Goal: Information Seeking & Learning: Compare options

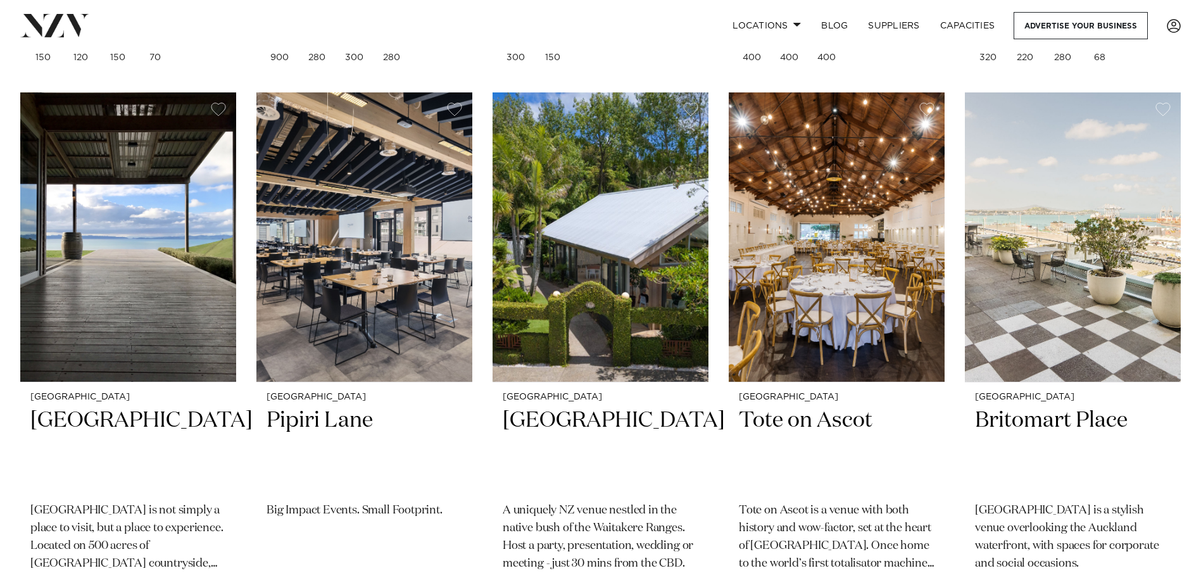
scroll to position [823, 0]
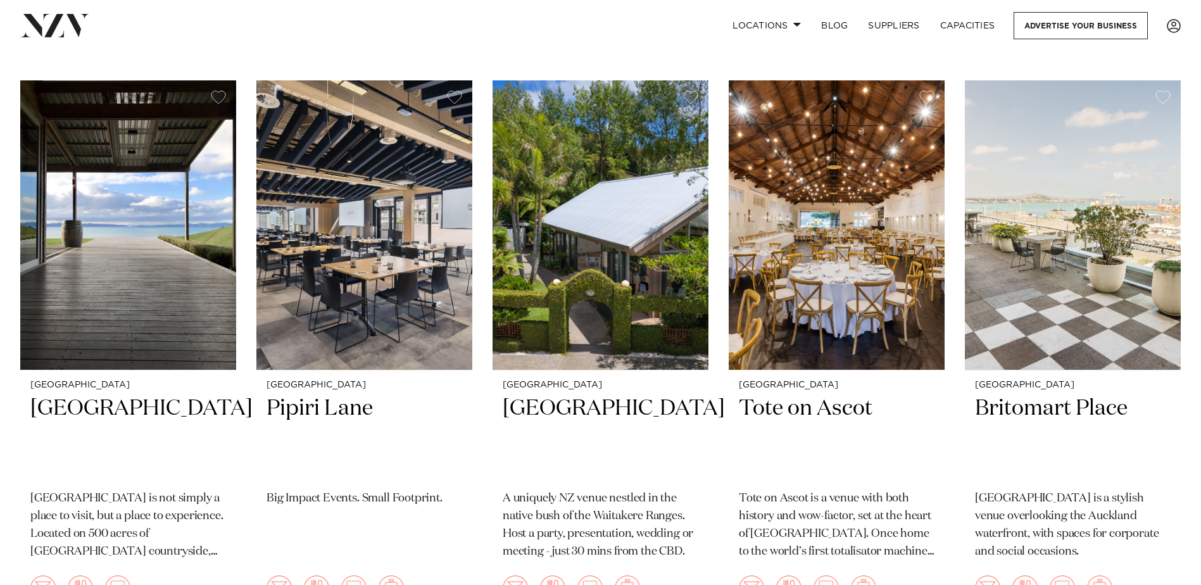
click at [176, 289] on img at bounding box center [128, 224] width 216 height 289
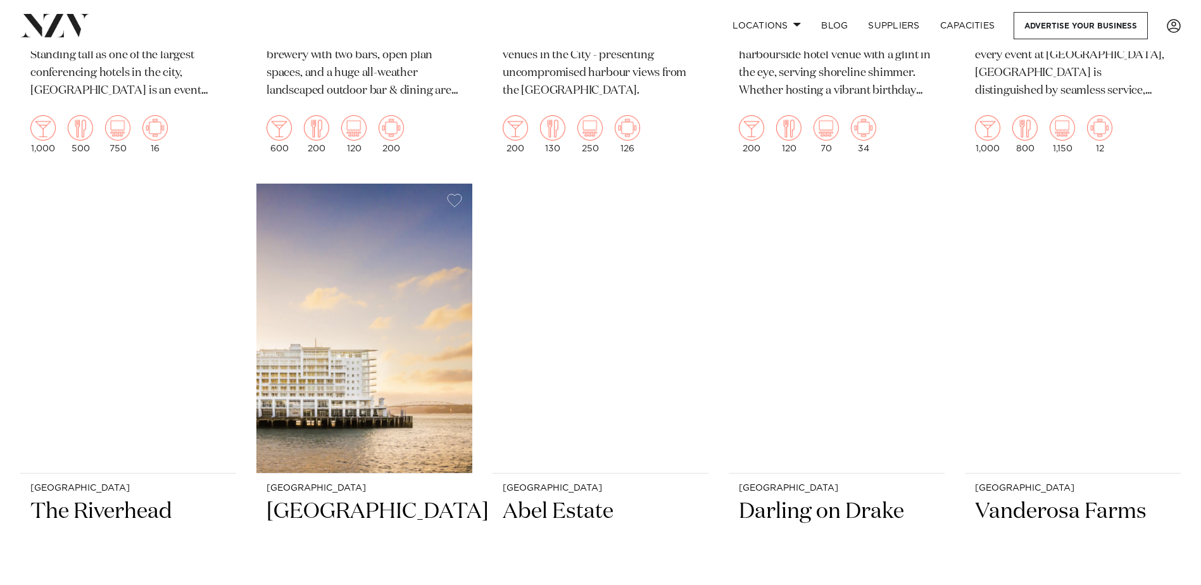
scroll to position [2469, 0]
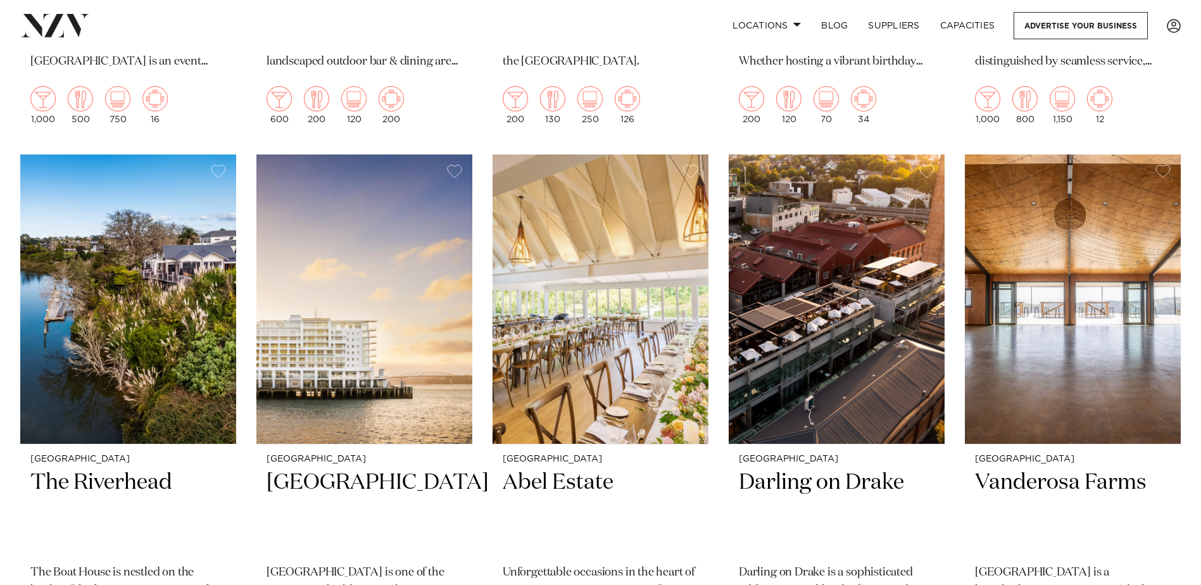
click at [170, 289] on img at bounding box center [128, 298] width 216 height 289
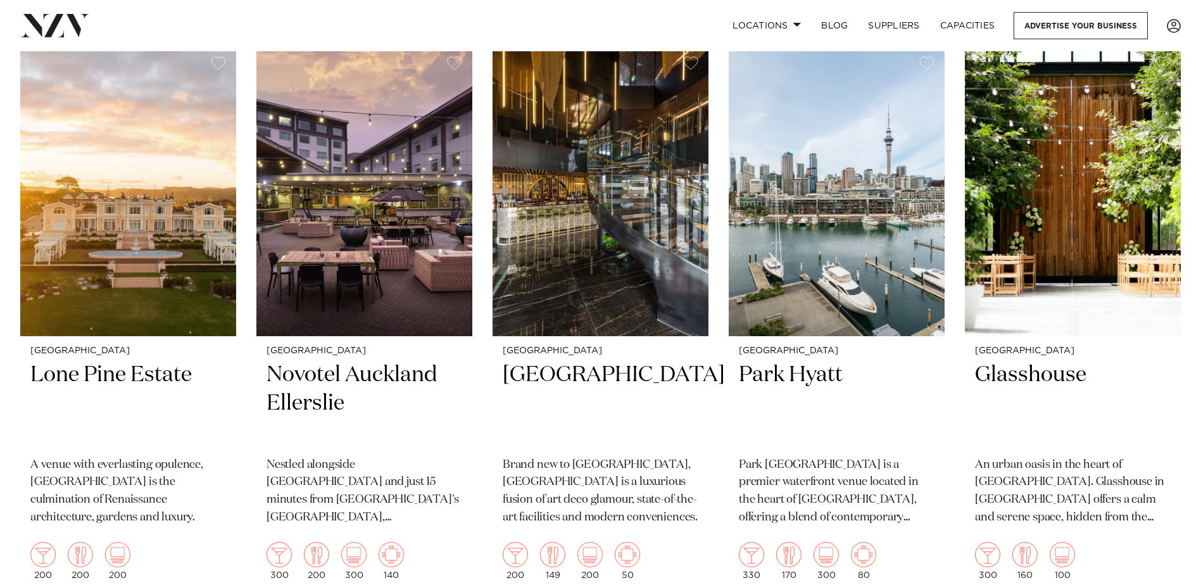
scroll to position [3165, 0]
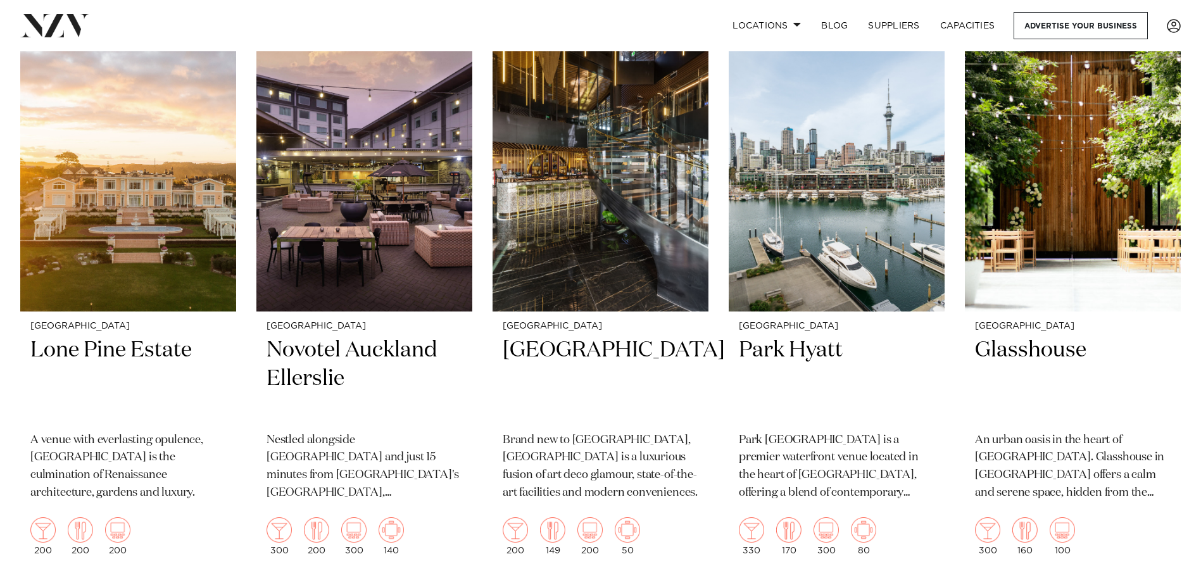
click at [1010, 208] on img at bounding box center [1073, 166] width 216 height 289
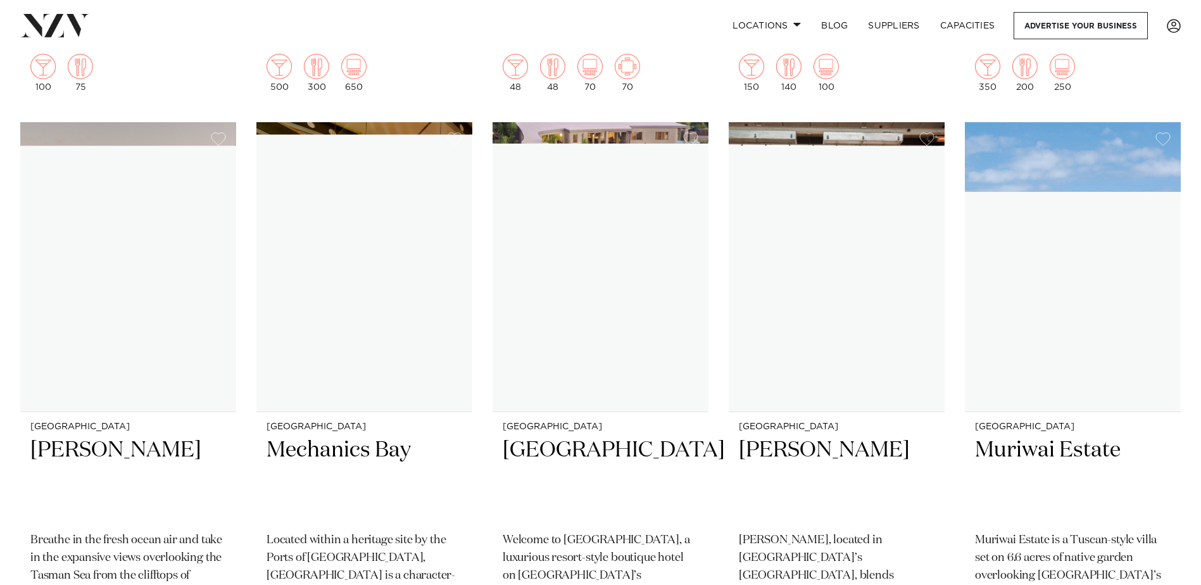
scroll to position [9875, 0]
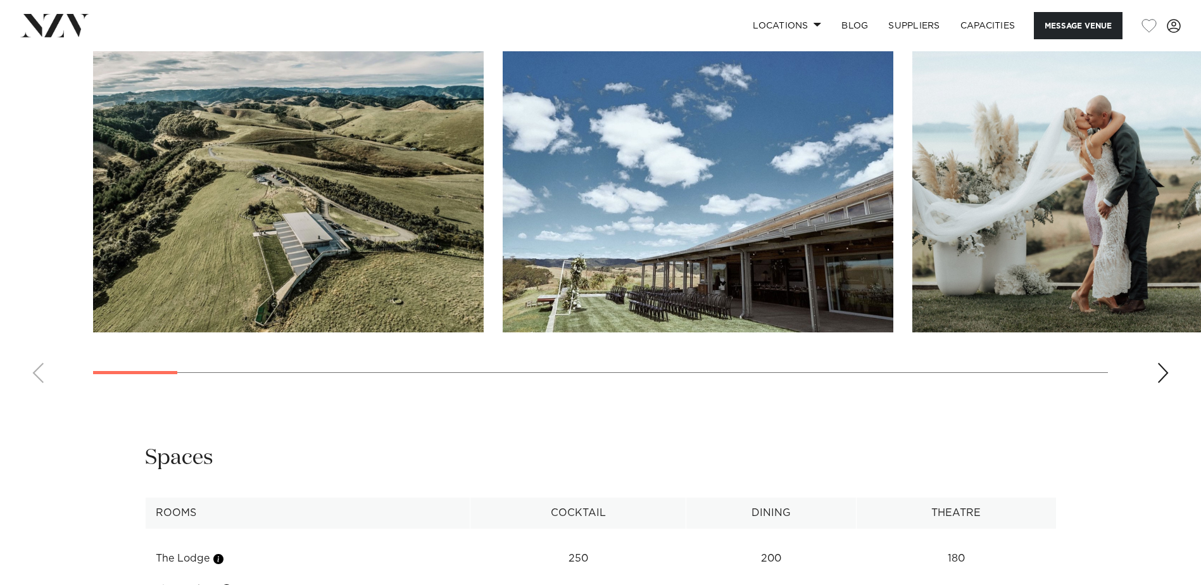
scroll to position [1393, 0]
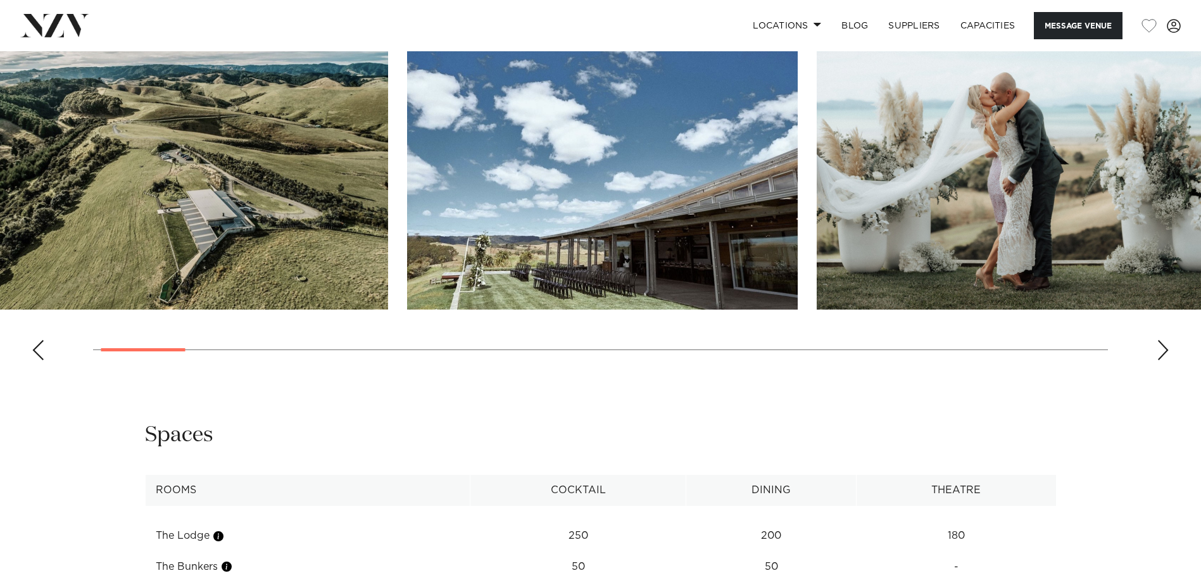
click at [407, 231] on img "2 / 30" at bounding box center [602, 166] width 391 height 287
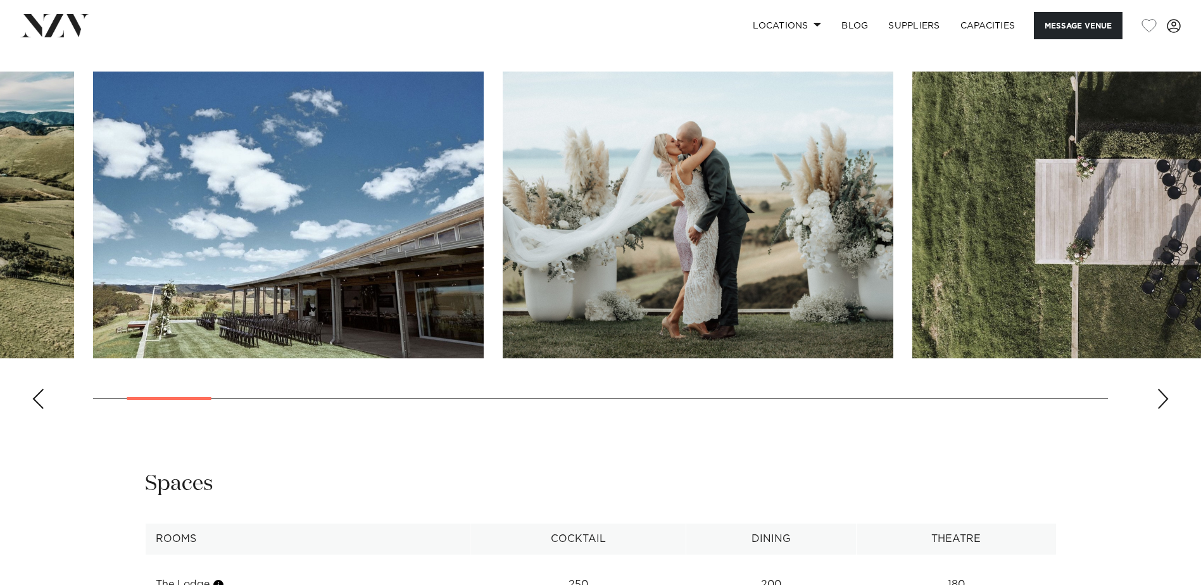
scroll to position [1266, 0]
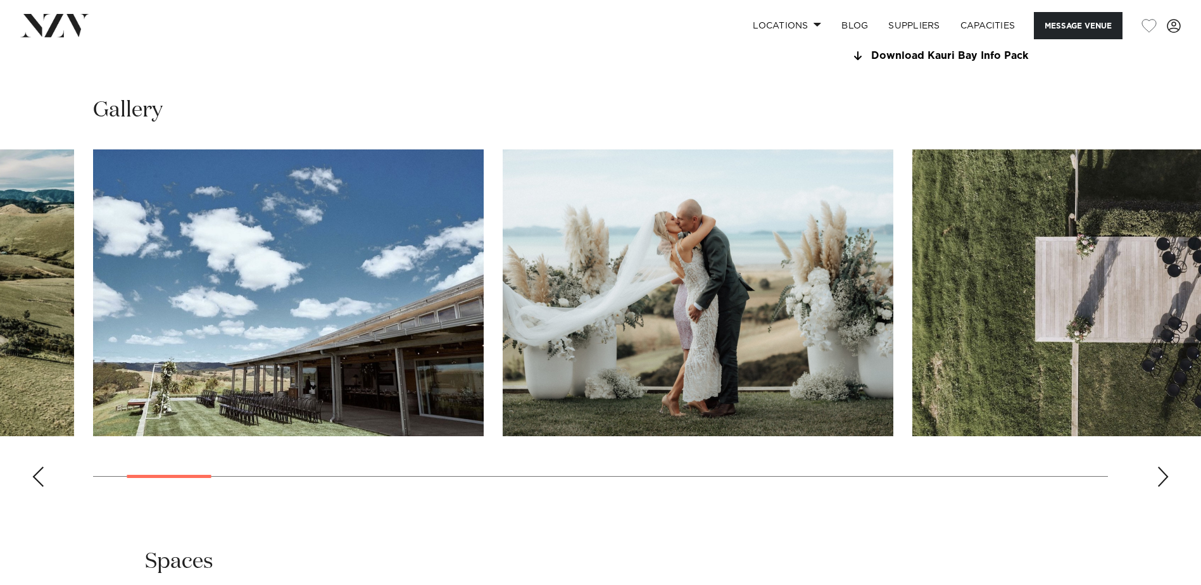
click at [1159, 482] on div "Next slide" at bounding box center [1162, 477] width 13 height 20
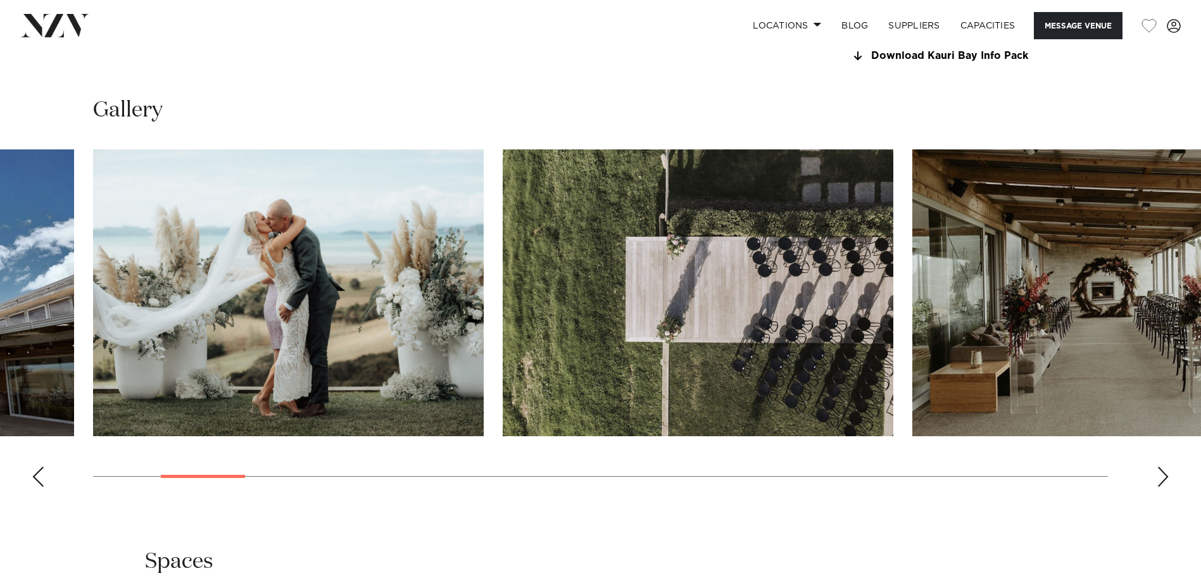
click at [1159, 482] on div "Next slide" at bounding box center [1162, 477] width 13 height 20
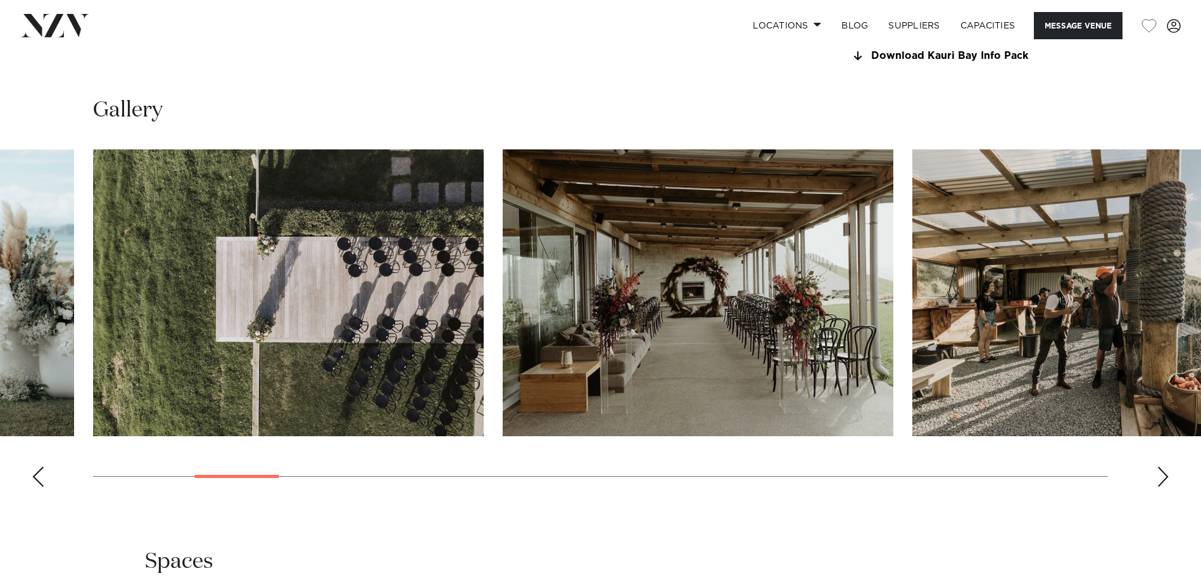
click at [1159, 482] on div "Next slide" at bounding box center [1162, 477] width 13 height 20
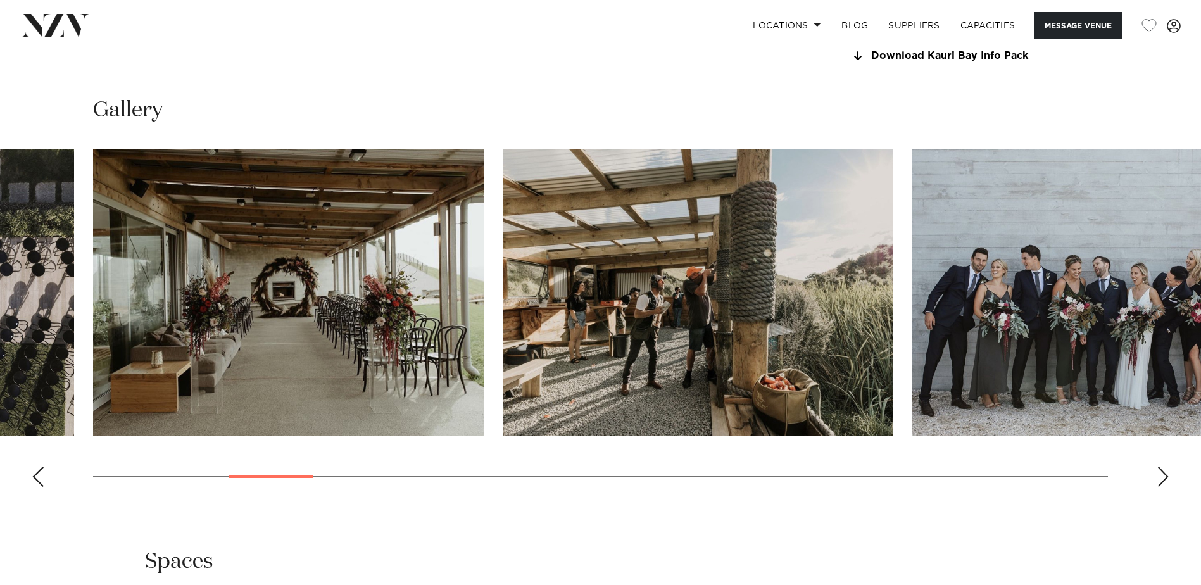
click at [1159, 482] on div "Next slide" at bounding box center [1162, 477] width 13 height 20
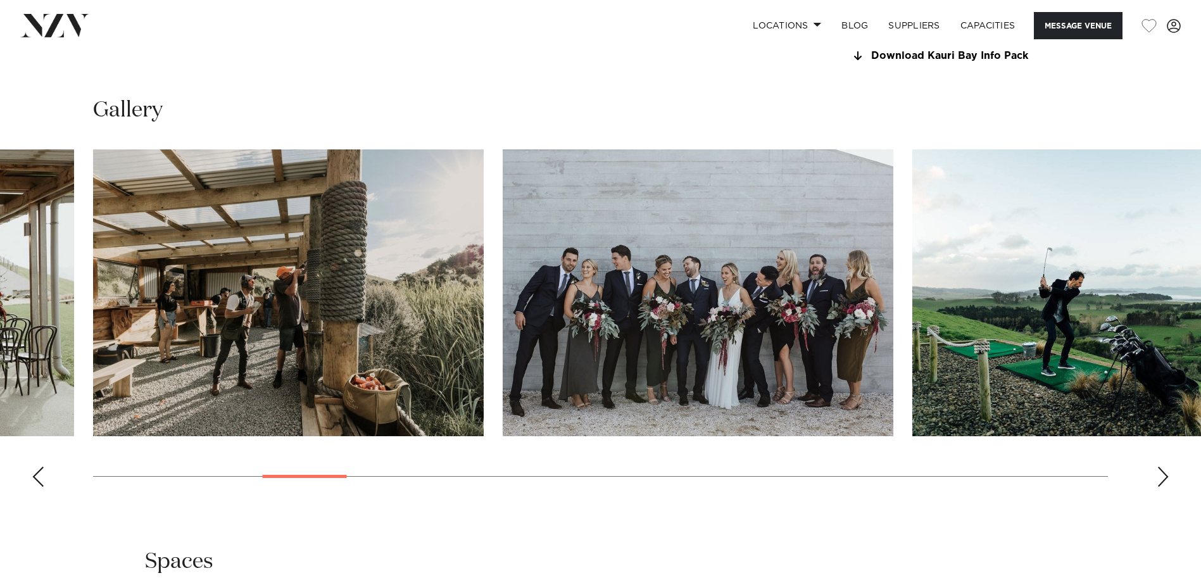
click at [1159, 482] on div "Next slide" at bounding box center [1162, 477] width 13 height 20
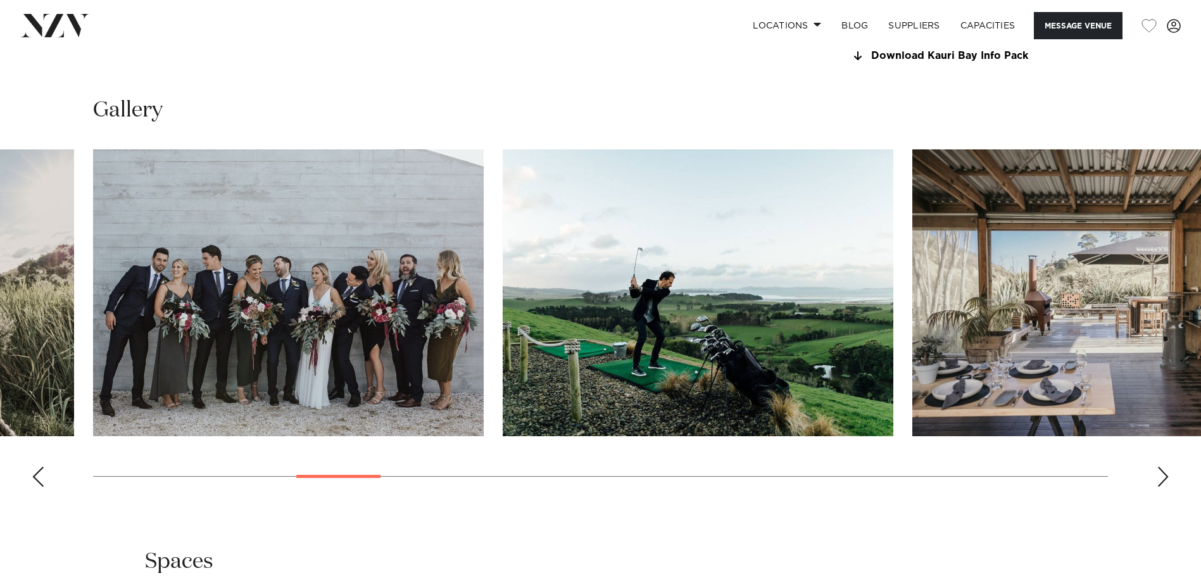
click at [1159, 482] on div "Next slide" at bounding box center [1162, 477] width 13 height 20
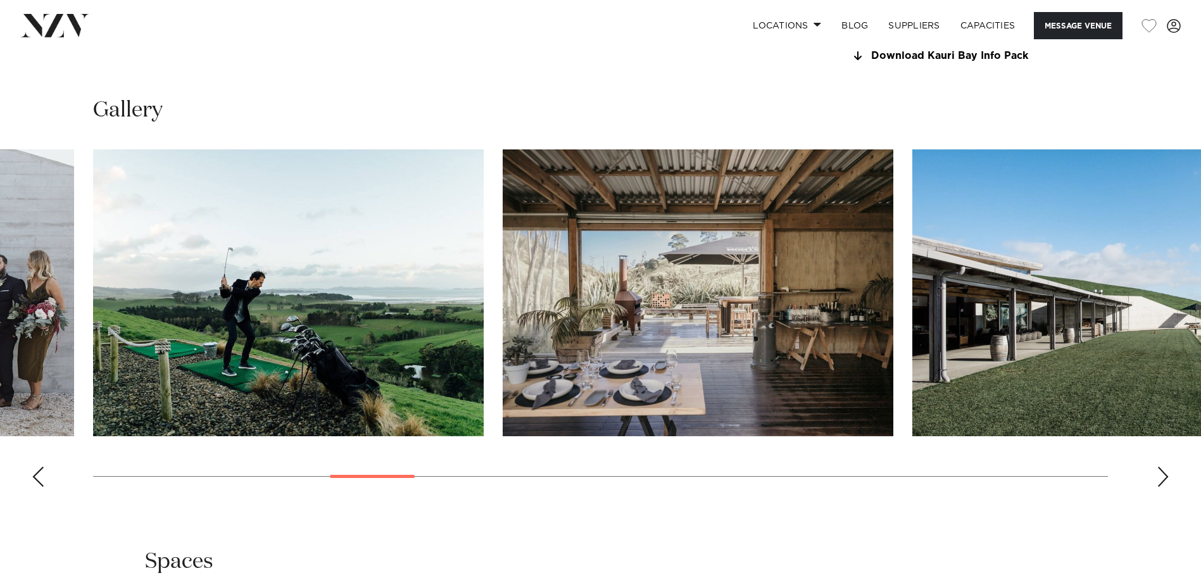
click at [1159, 482] on div "Next slide" at bounding box center [1162, 477] width 13 height 20
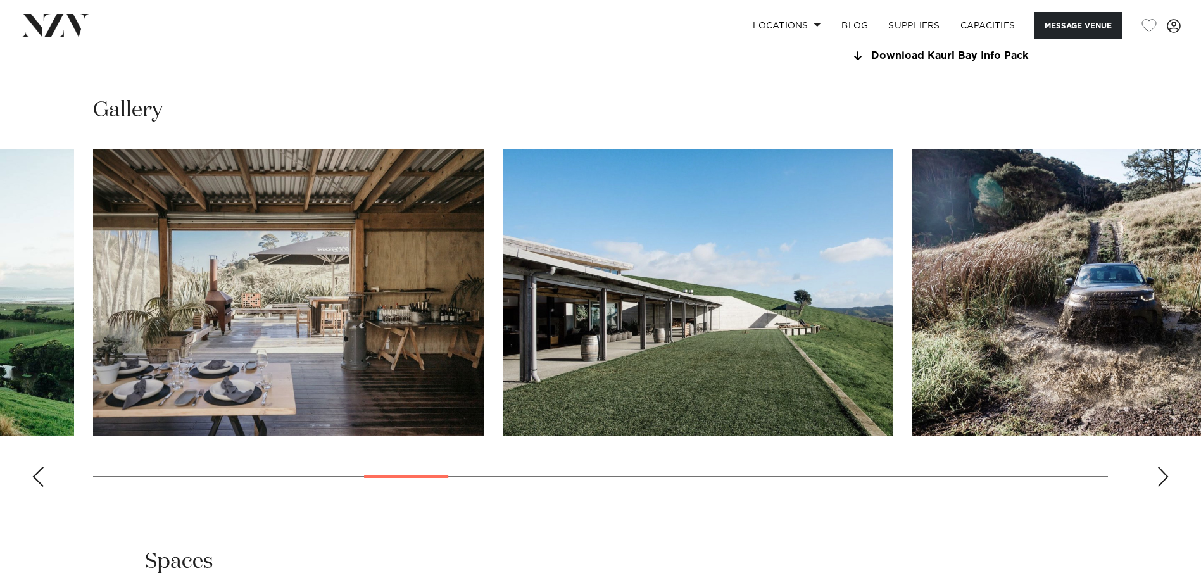
click at [1159, 482] on div "Next slide" at bounding box center [1162, 477] width 13 height 20
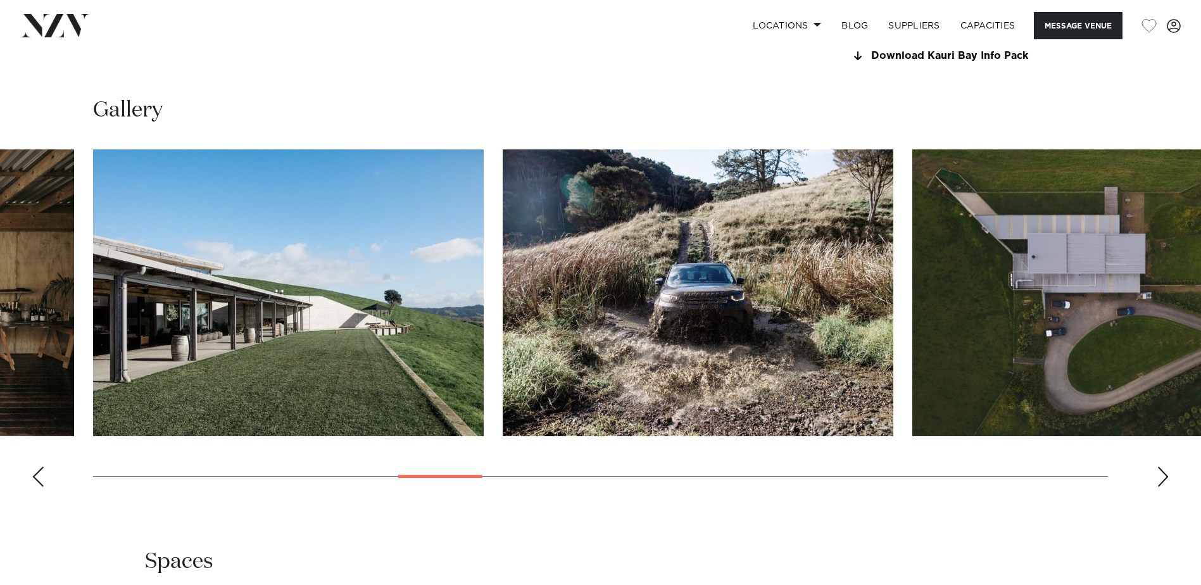
click at [1159, 482] on div "Next slide" at bounding box center [1162, 477] width 13 height 20
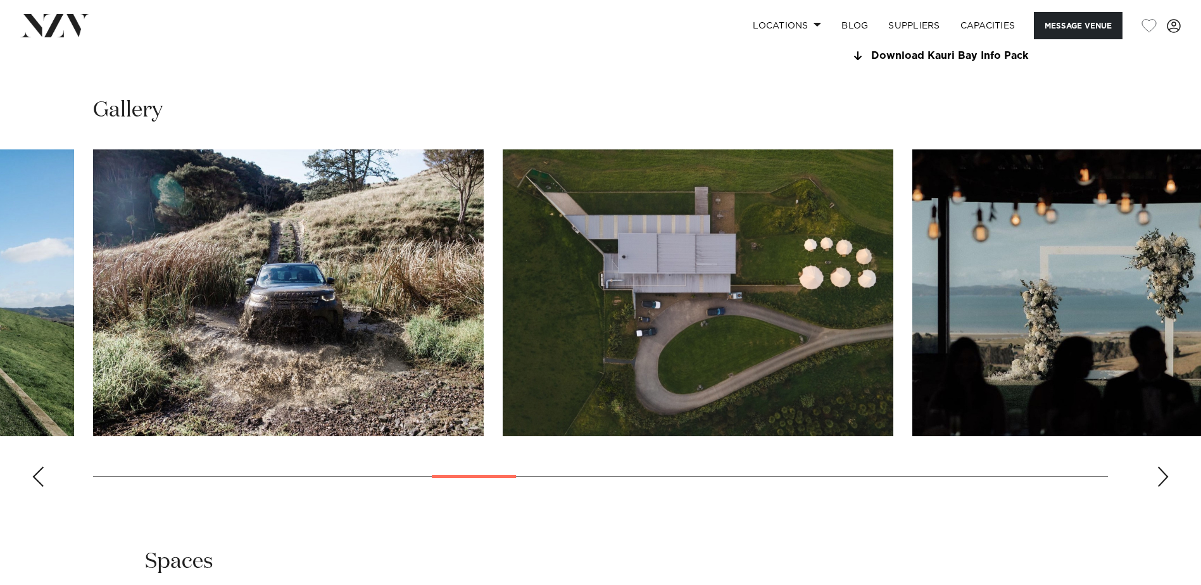
click at [1159, 482] on div "Next slide" at bounding box center [1162, 477] width 13 height 20
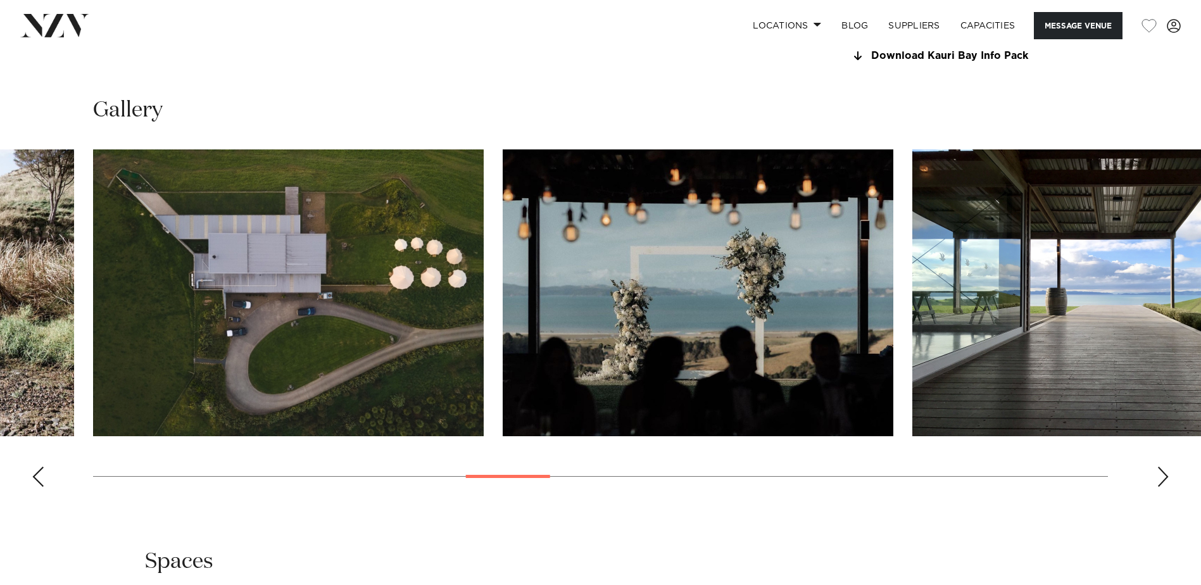
click at [1159, 482] on div "Next slide" at bounding box center [1162, 477] width 13 height 20
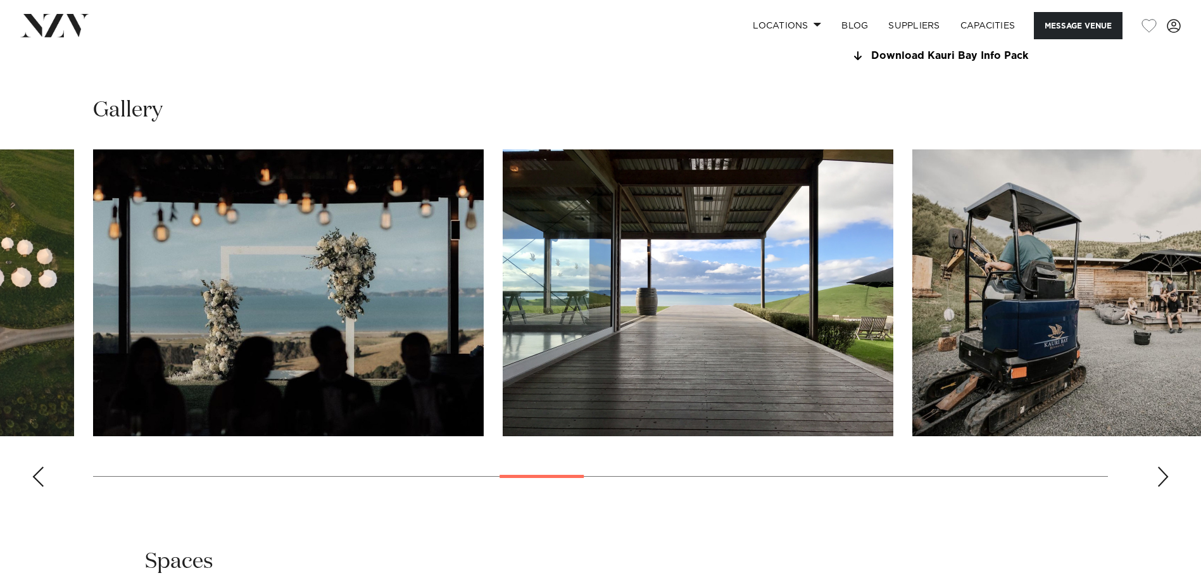
click at [1159, 482] on div "Next slide" at bounding box center [1162, 477] width 13 height 20
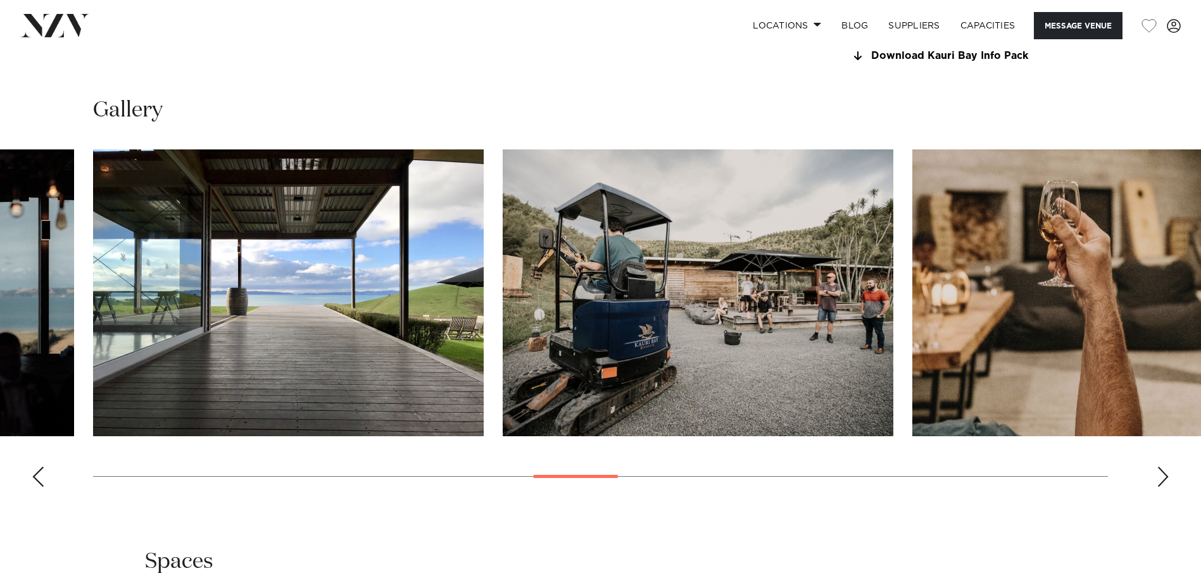
click at [1159, 482] on div "Next slide" at bounding box center [1162, 477] width 13 height 20
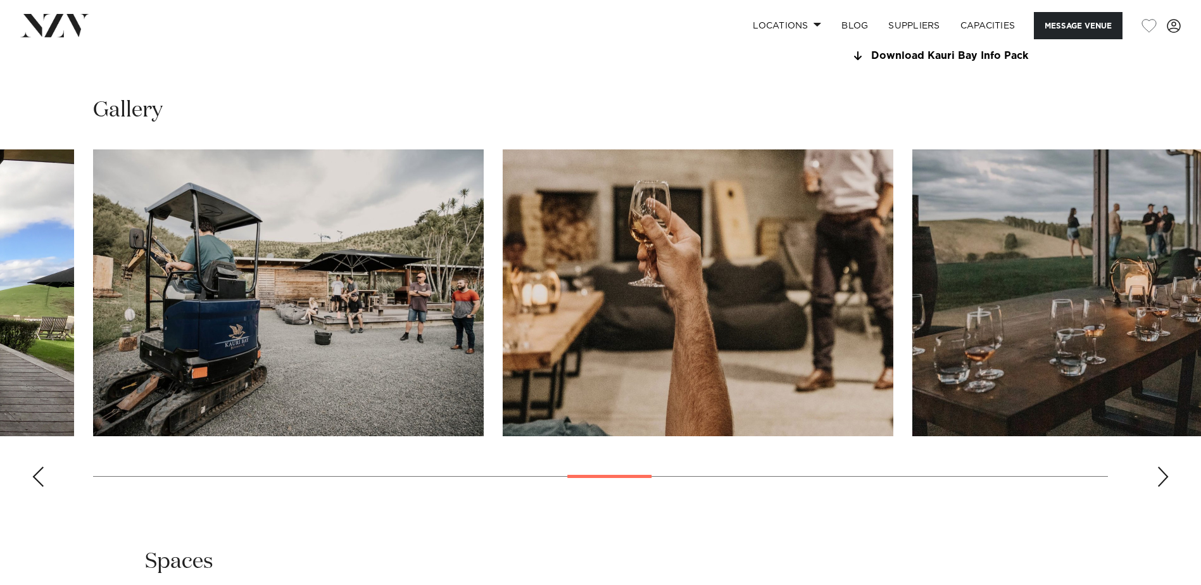
click at [1159, 482] on div "Next slide" at bounding box center [1162, 477] width 13 height 20
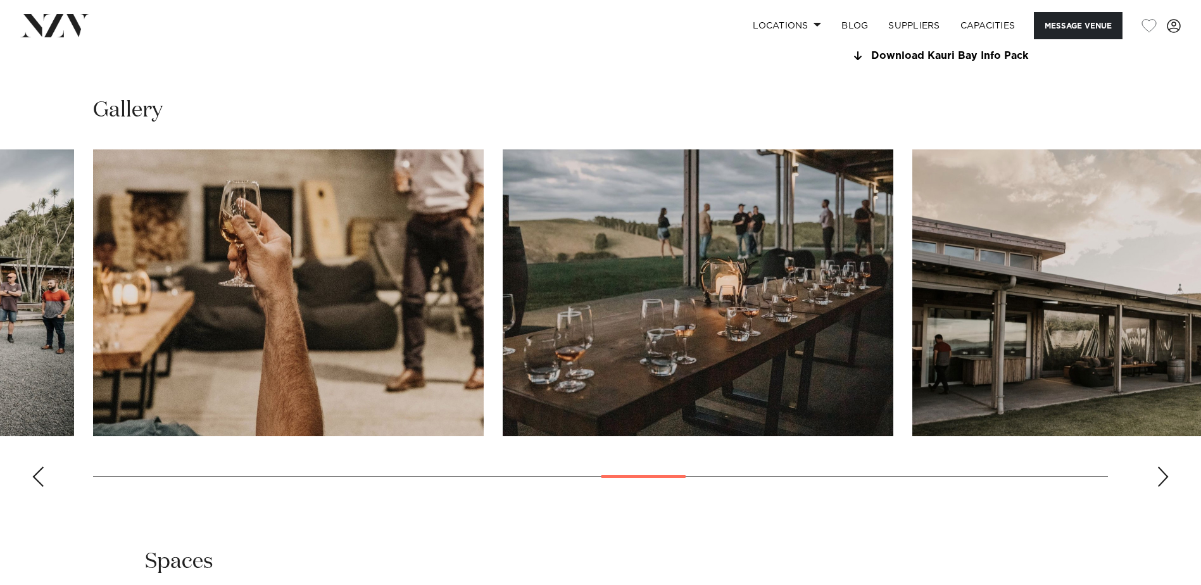
click at [1159, 482] on div "Next slide" at bounding box center [1162, 477] width 13 height 20
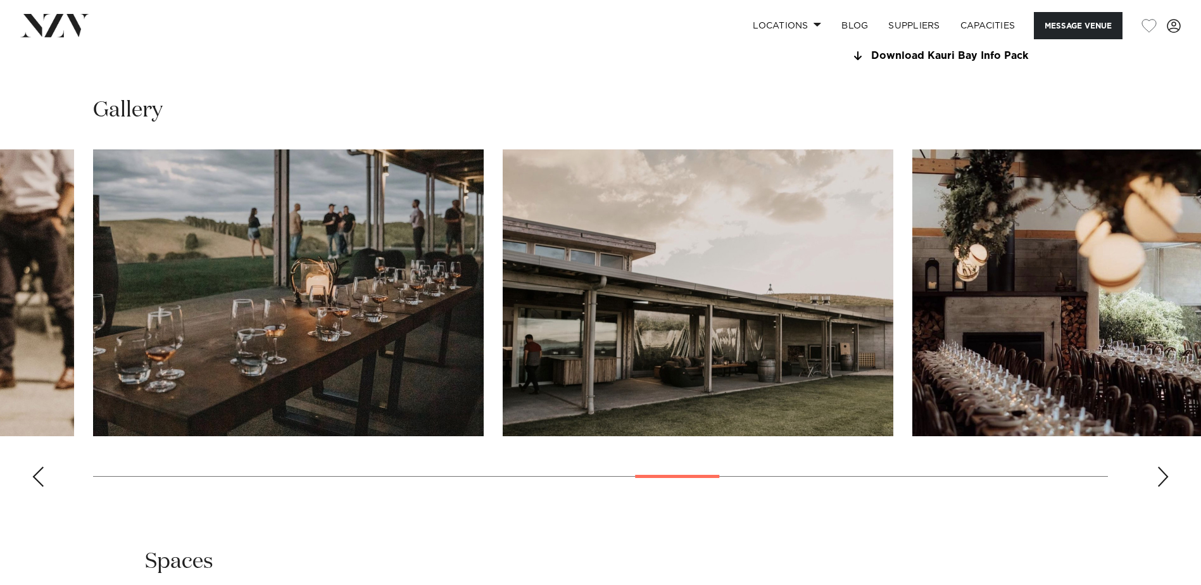
click at [1159, 482] on div "Next slide" at bounding box center [1162, 477] width 13 height 20
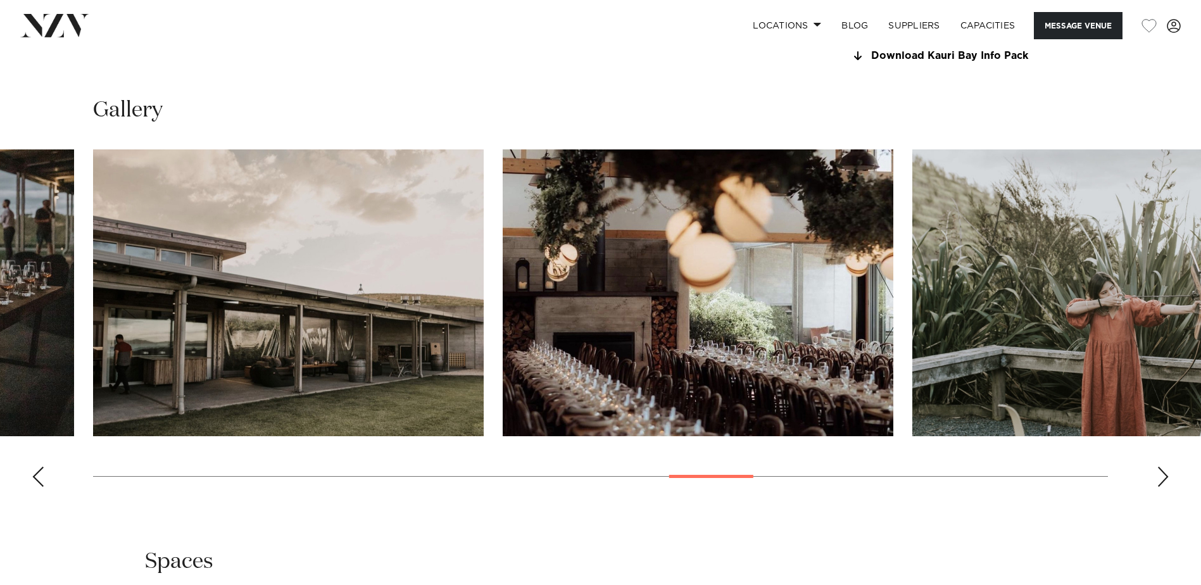
click at [1159, 482] on div "Next slide" at bounding box center [1162, 477] width 13 height 20
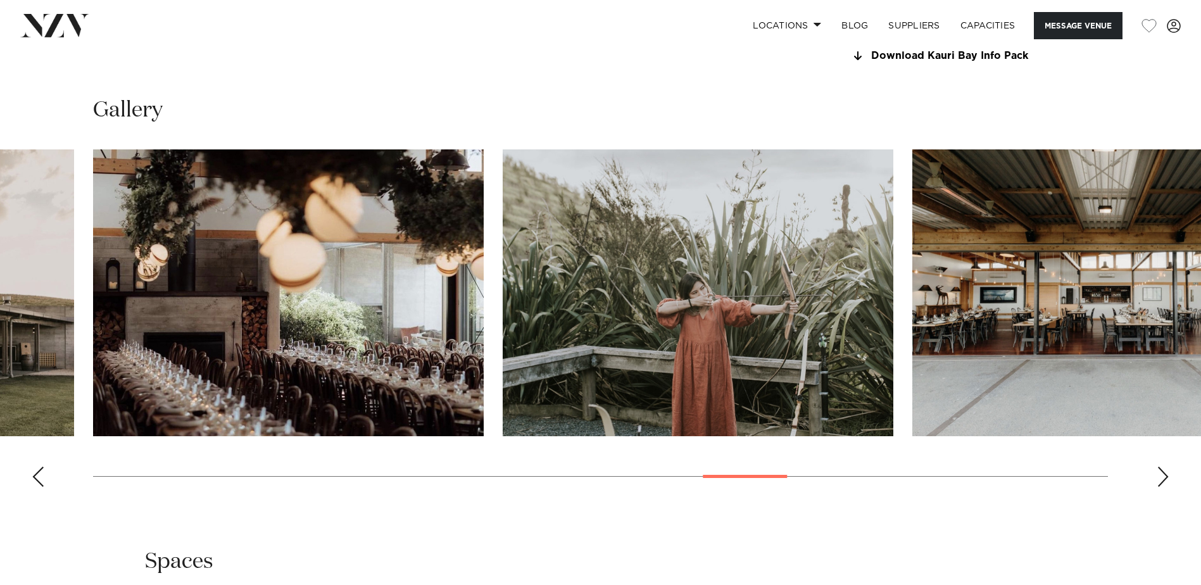
click at [1159, 482] on div "Next slide" at bounding box center [1162, 477] width 13 height 20
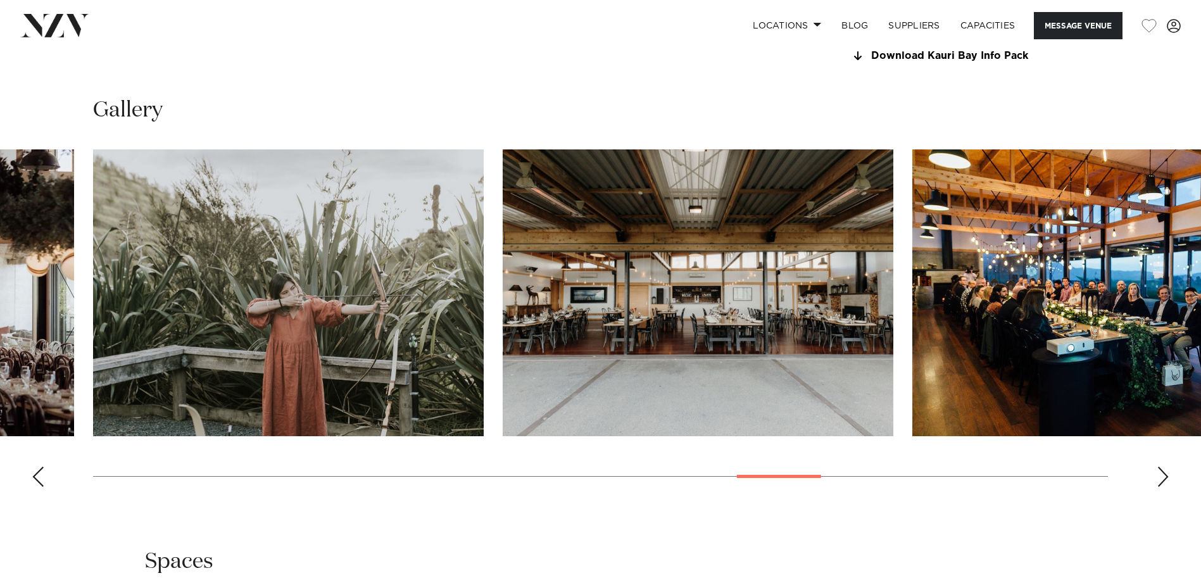
click at [1159, 482] on div "Next slide" at bounding box center [1162, 477] width 13 height 20
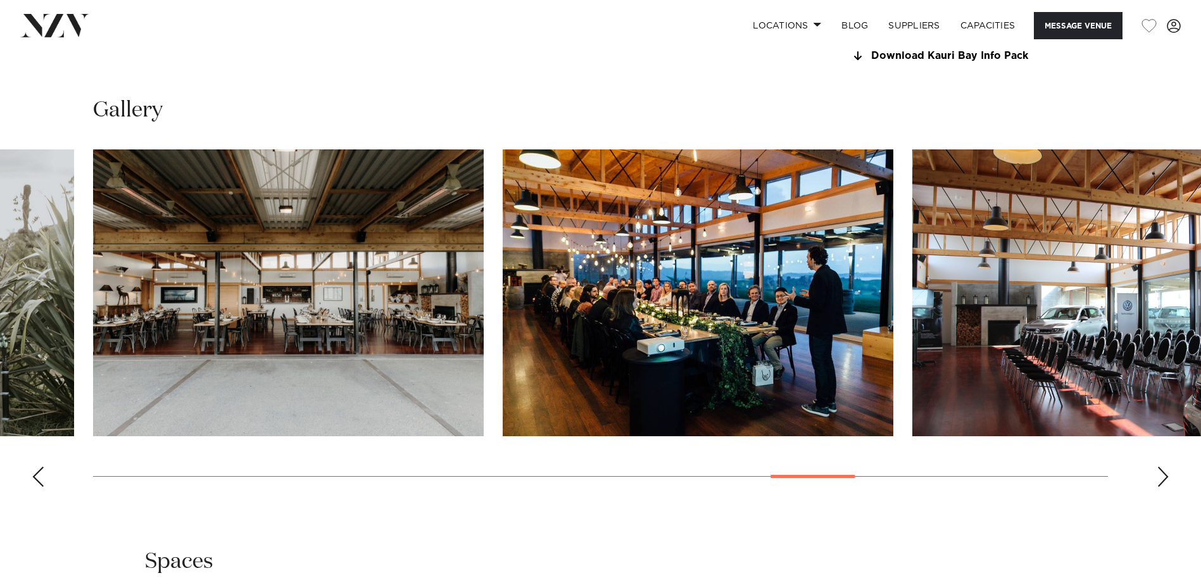
click at [1159, 482] on div "Next slide" at bounding box center [1162, 477] width 13 height 20
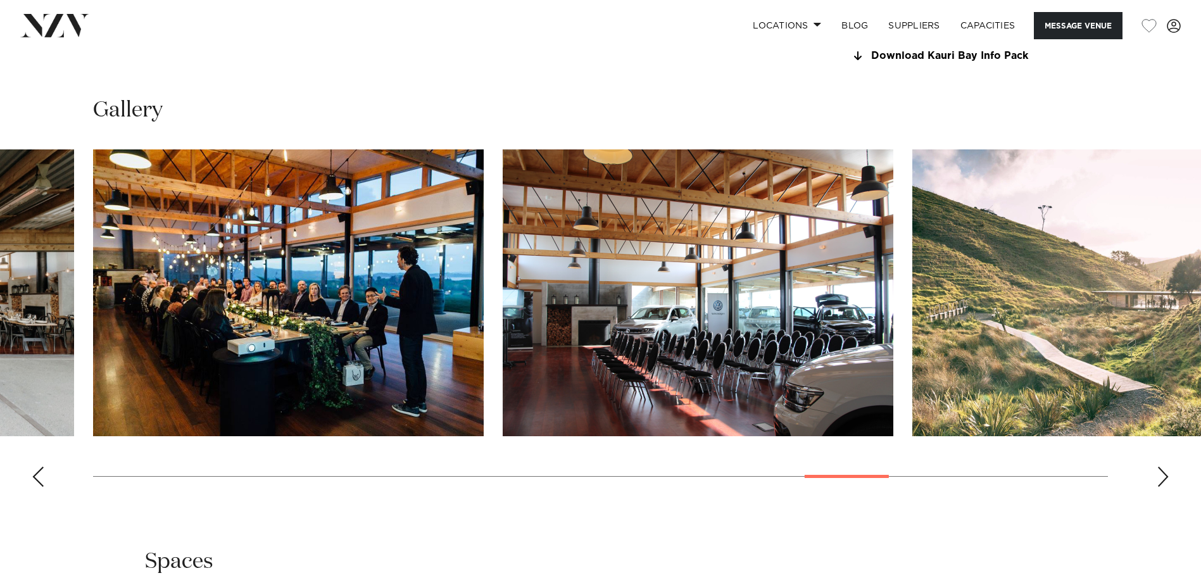
click at [1159, 482] on div "Next slide" at bounding box center [1162, 477] width 13 height 20
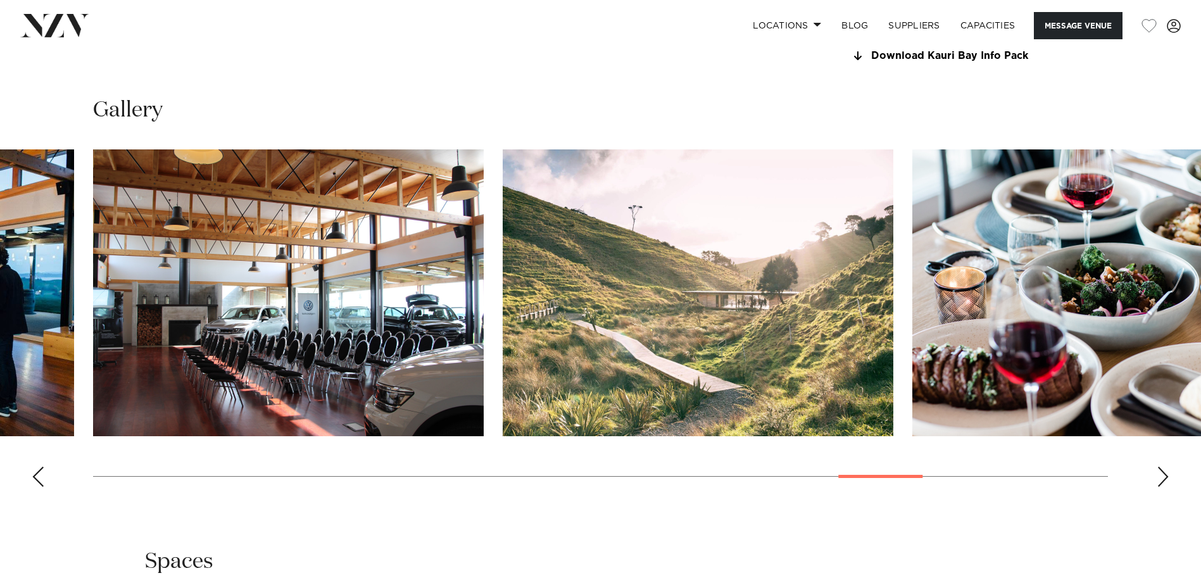
click at [1159, 482] on div "Next slide" at bounding box center [1162, 477] width 13 height 20
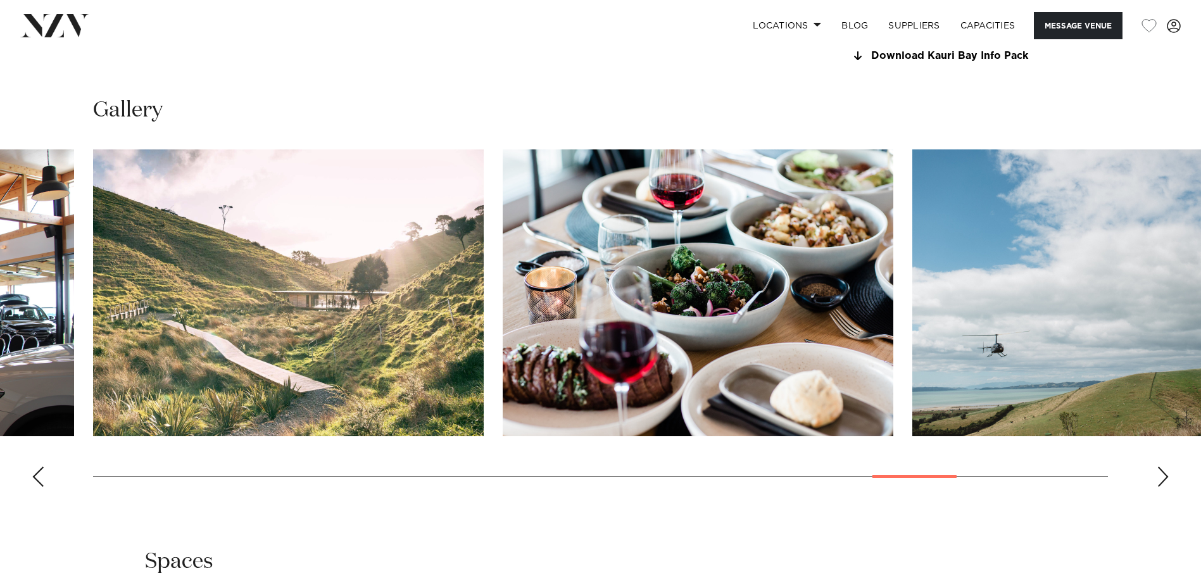
click at [1159, 482] on div "Next slide" at bounding box center [1162, 477] width 13 height 20
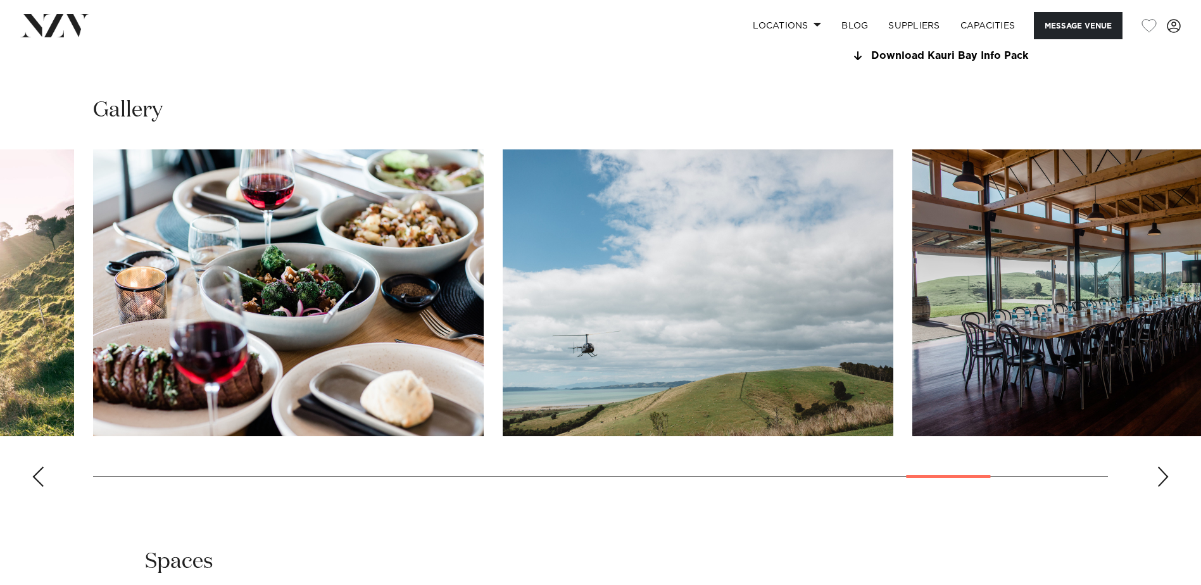
click at [1159, 482] on div "Next slide" at bounding box center [1162, 477] width 13 height 20
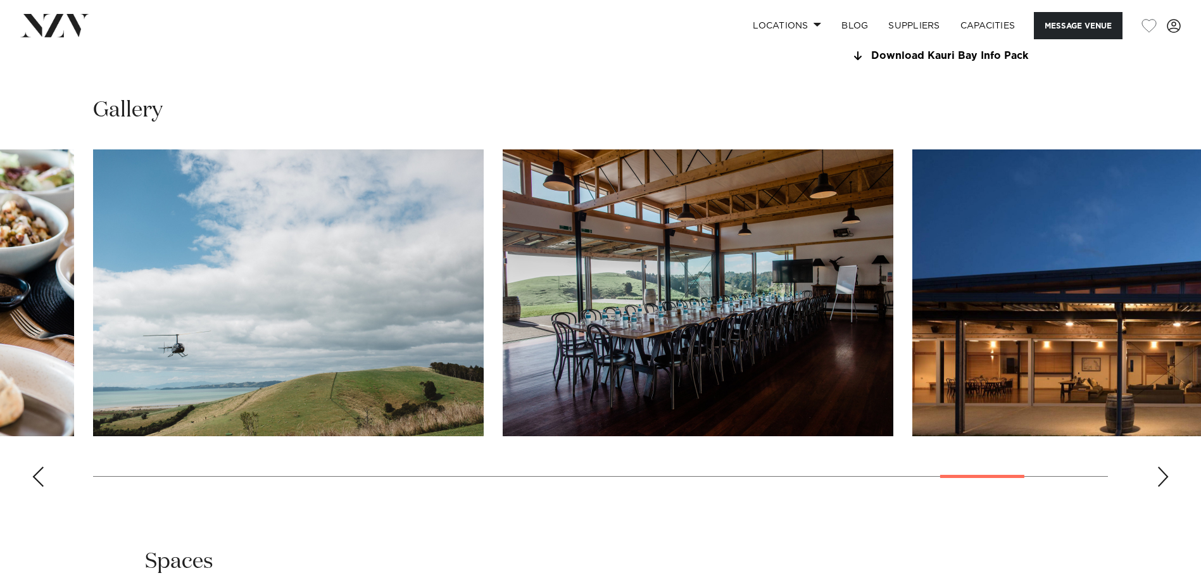
click at [1159, 482] on div "Next slide" at bounding box center [1162, 477] width 13 height 20
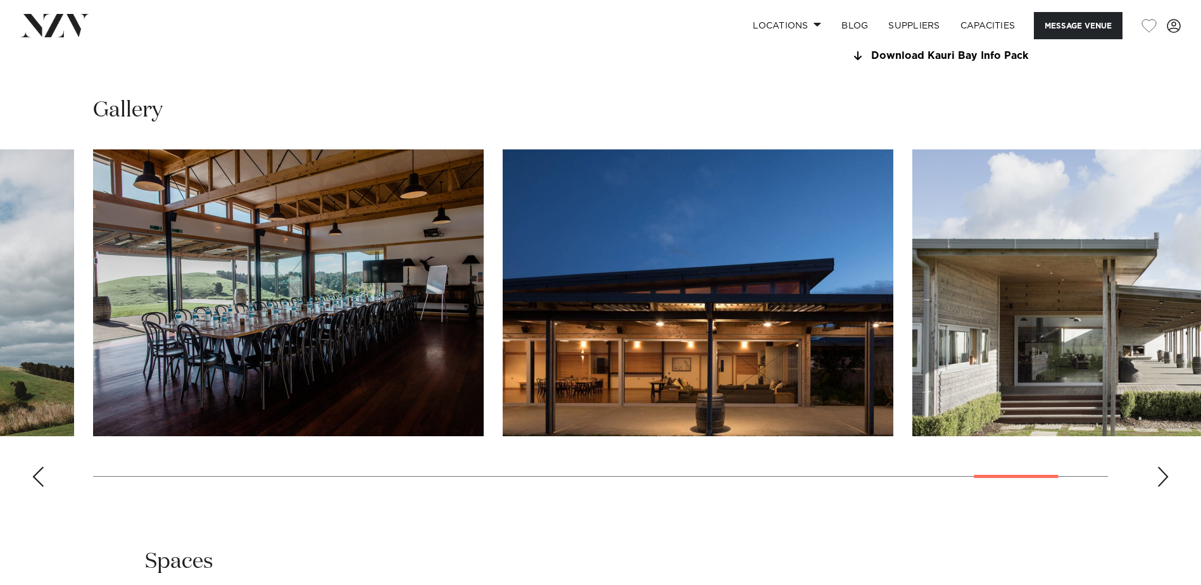
click at [1159, 482] on div "Next slide" at bounding box center [1162, 477] width 13 height 20
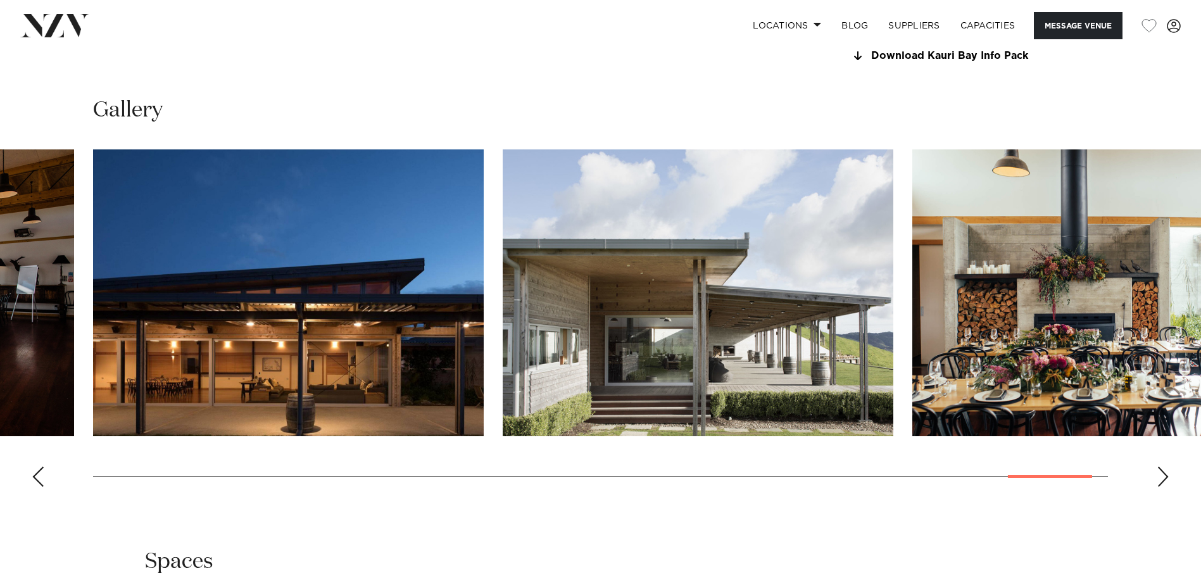
click at [1159, 482] on div "Next slide" at bounding box center [1162, 477] width 13 height 20
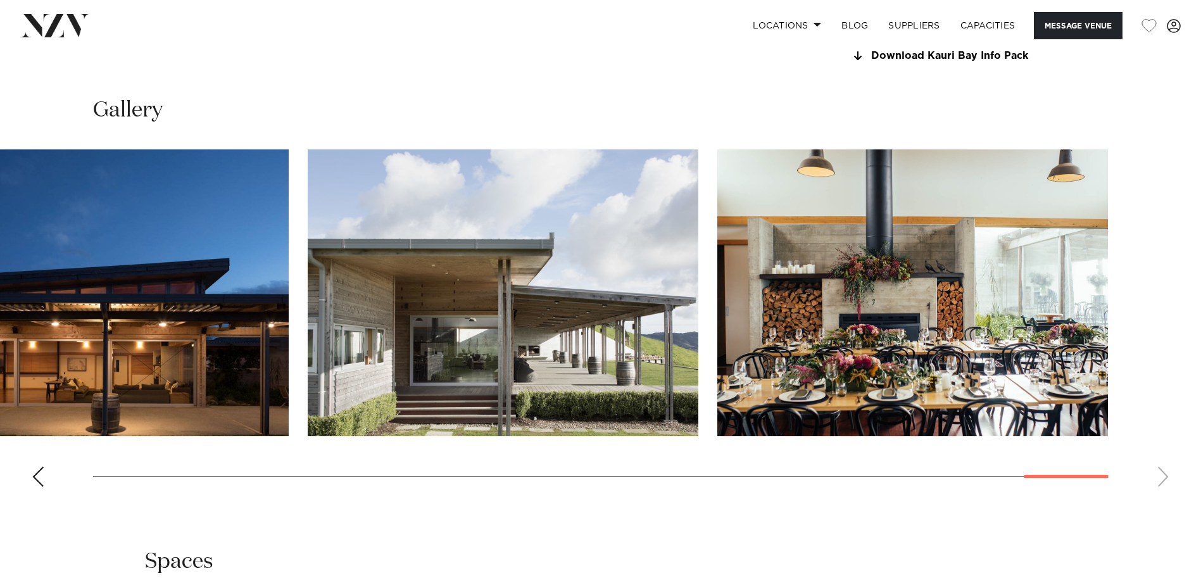
click at [1159, 482] on swiper-container at bounding box center [600, 323] width 1201 height 348
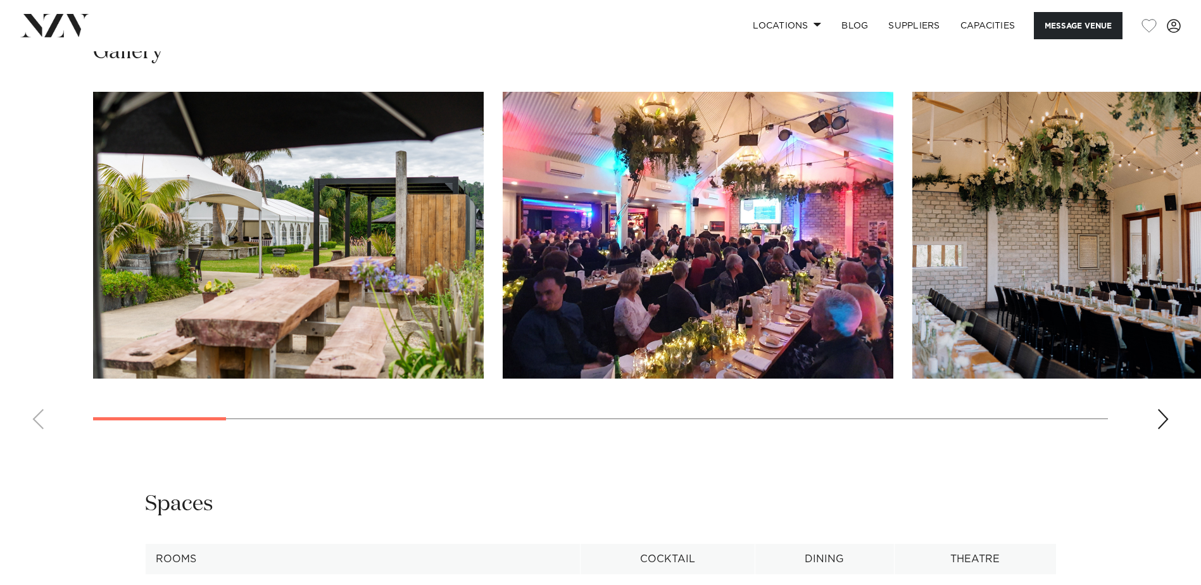
scroll to position [1329, 0]
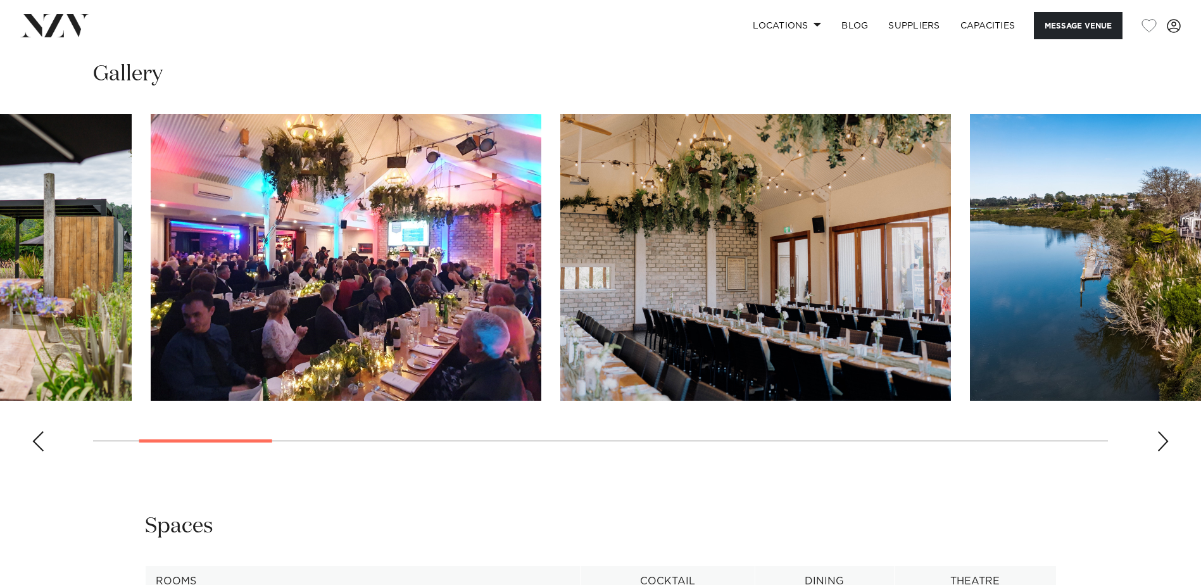
click at [723, 262] on img "3 / 19" at bounding box center [755, 257] width 391 height 287
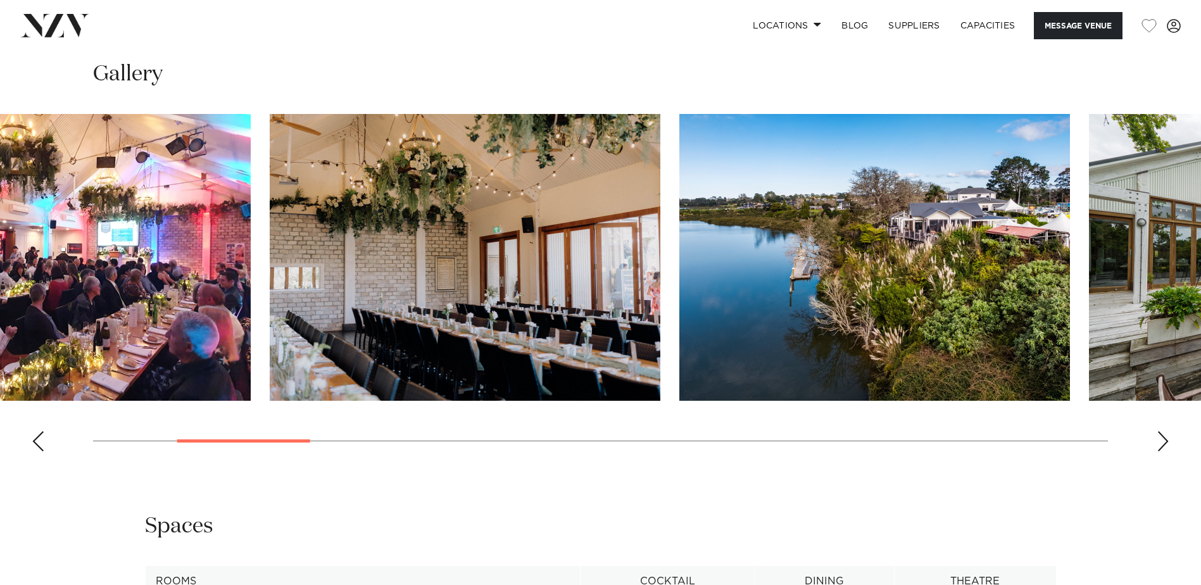
click at [679, 261] on img "4 / 19" at bounding box center [874, 257] width 391 height 287
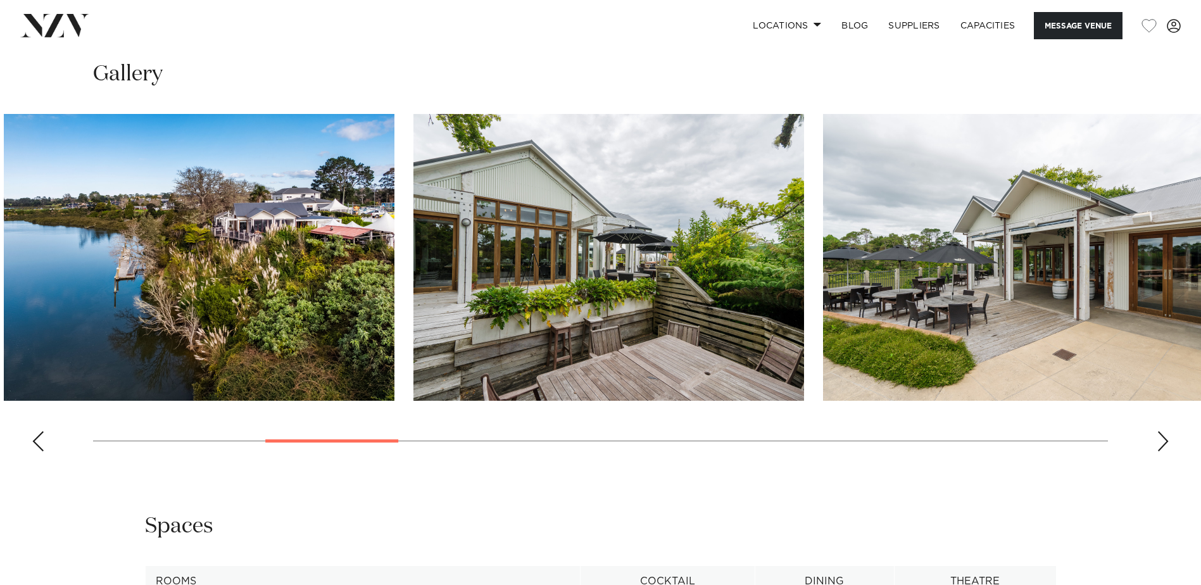
click at [459, 230] on img "5 / 19" at bounding box center [608, 257] width 391 height 287
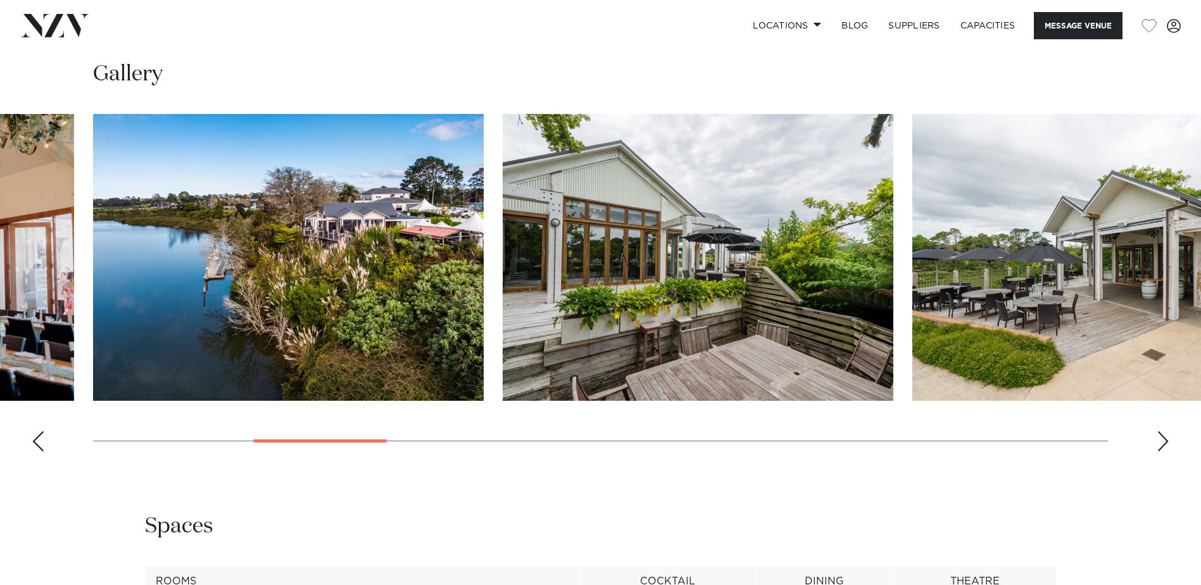
click at [912, 227] on img "6 / 19" at bounding box center [1107, 257] width 391 height 287
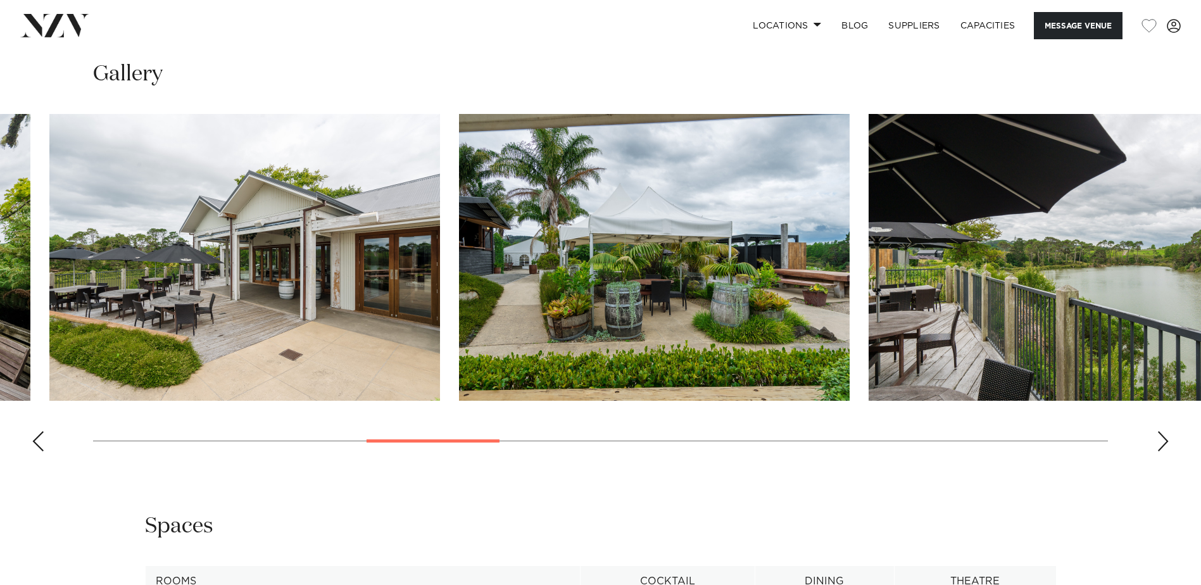
click at [868, 240] on img "8 / 19" at bounding box center [1063, 257] width 391 height 287
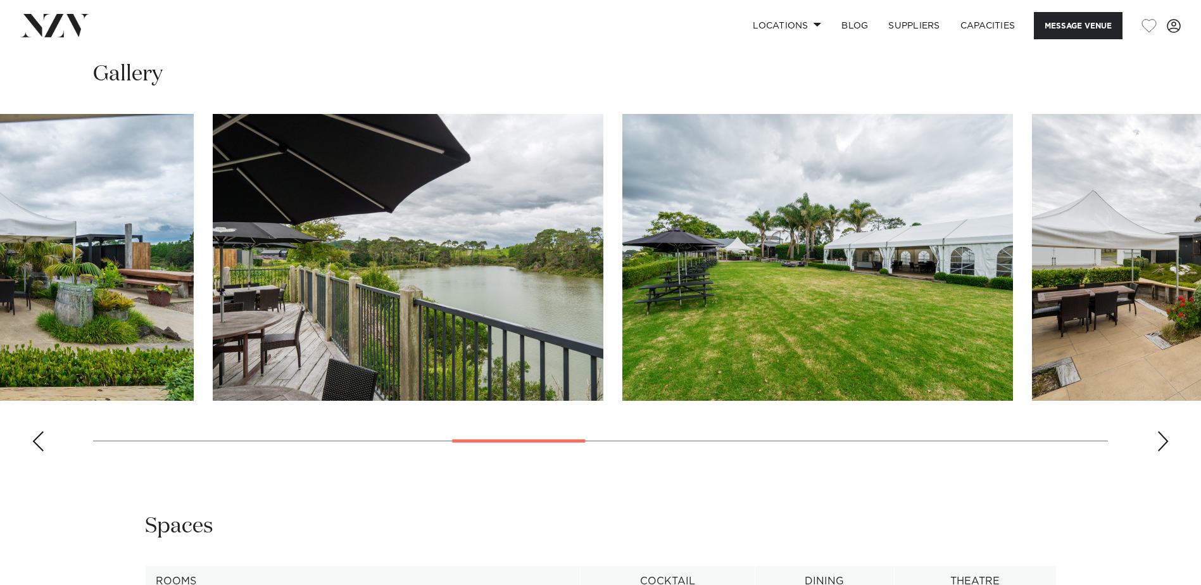
click at [622, 240] on img "9 / 19" at bounding box center [817, 257] width 391 height 287
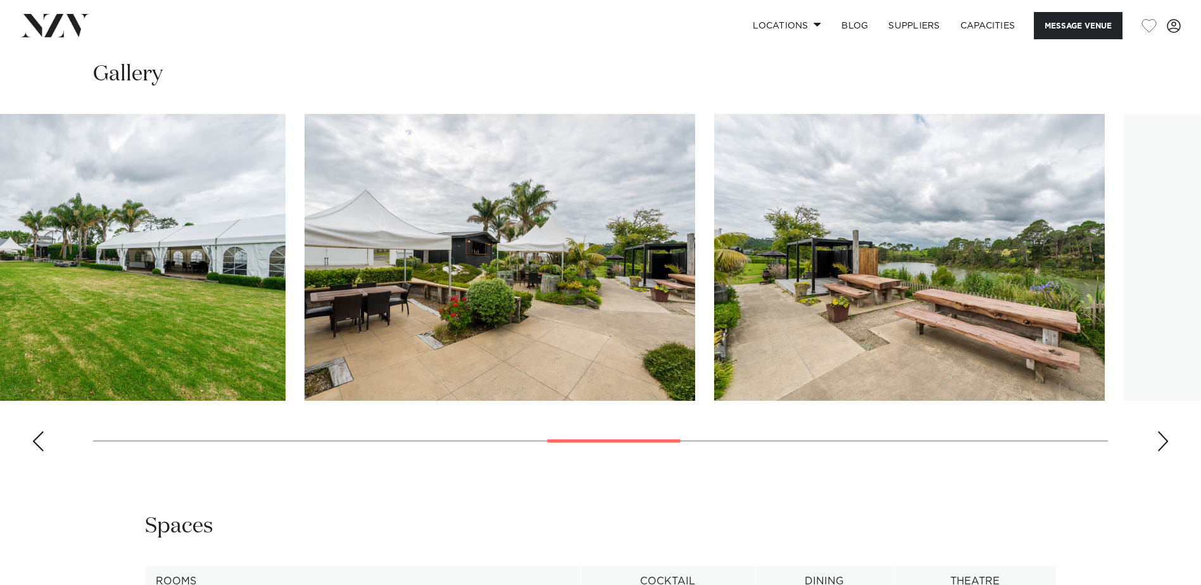
click at [307, 241] on img "10 / 19" at bounding box center [499, 257] width 391 height 287
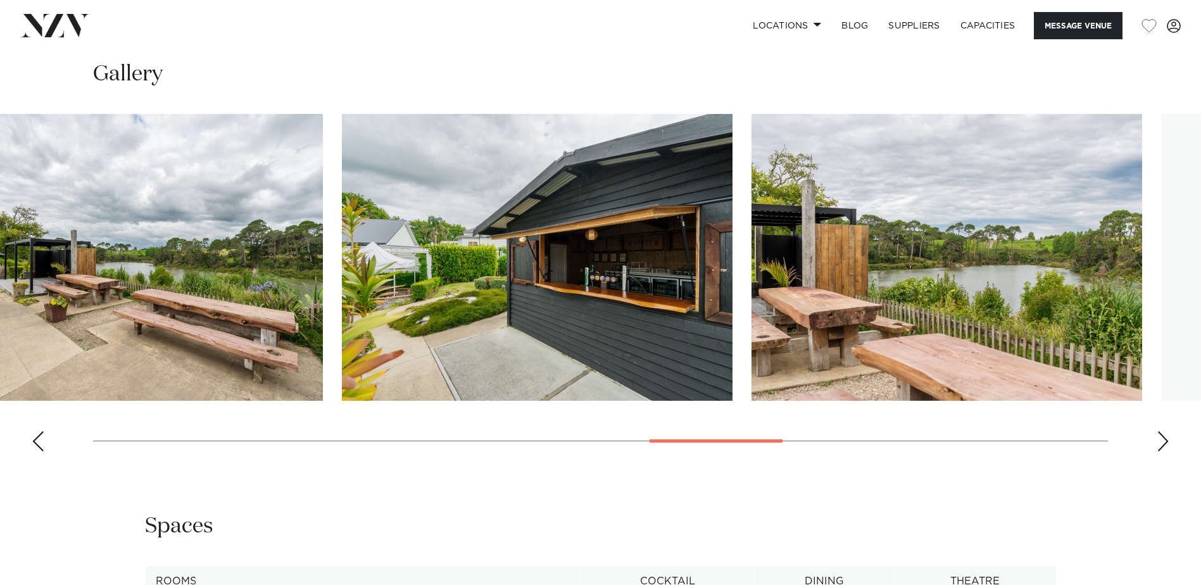
click at [342, 253] on img "12 / 19" at bounding box center [537, 257] width 391 height 287
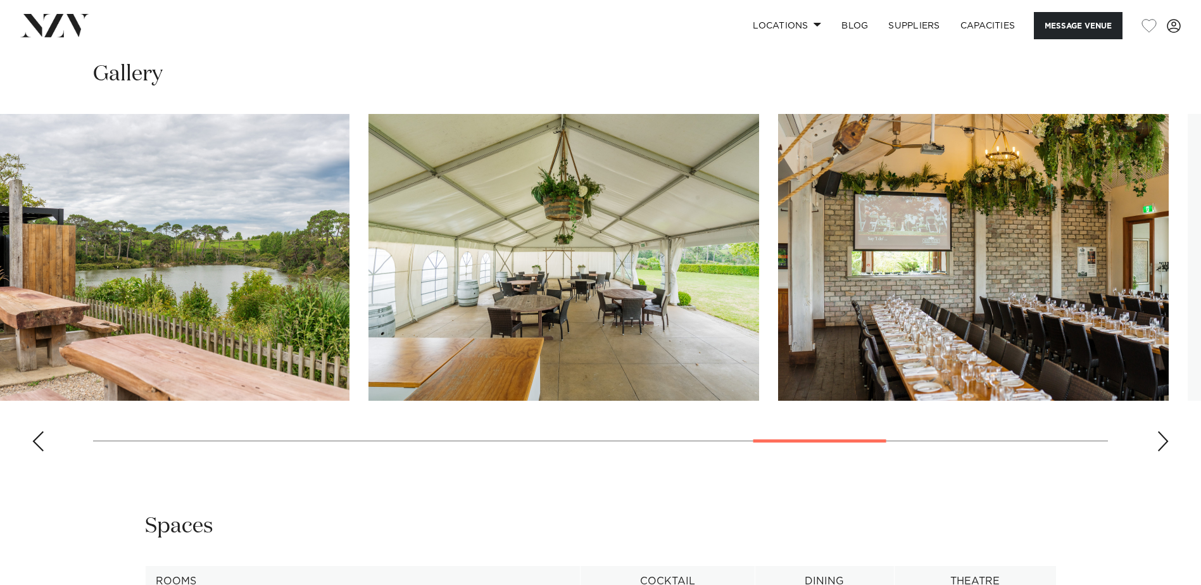
click at [391, 282] on img "14 / 19" at bounding box center [563, 257] width 391 height 287
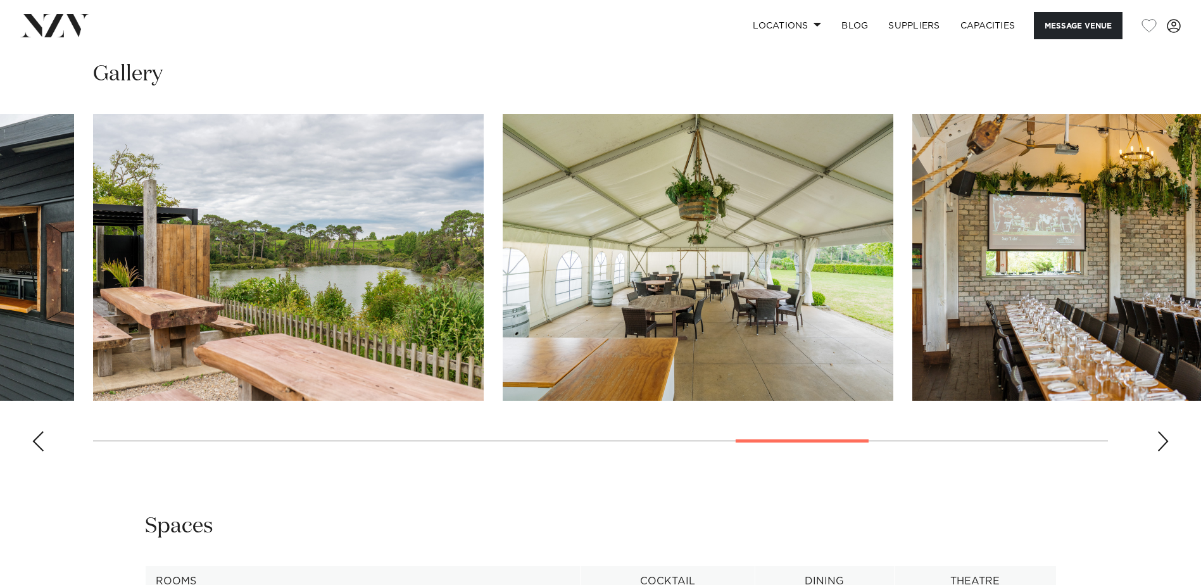
click at [912, 286] on img "15 / 19" at bounding box center [1107, 257] width 391 height 287
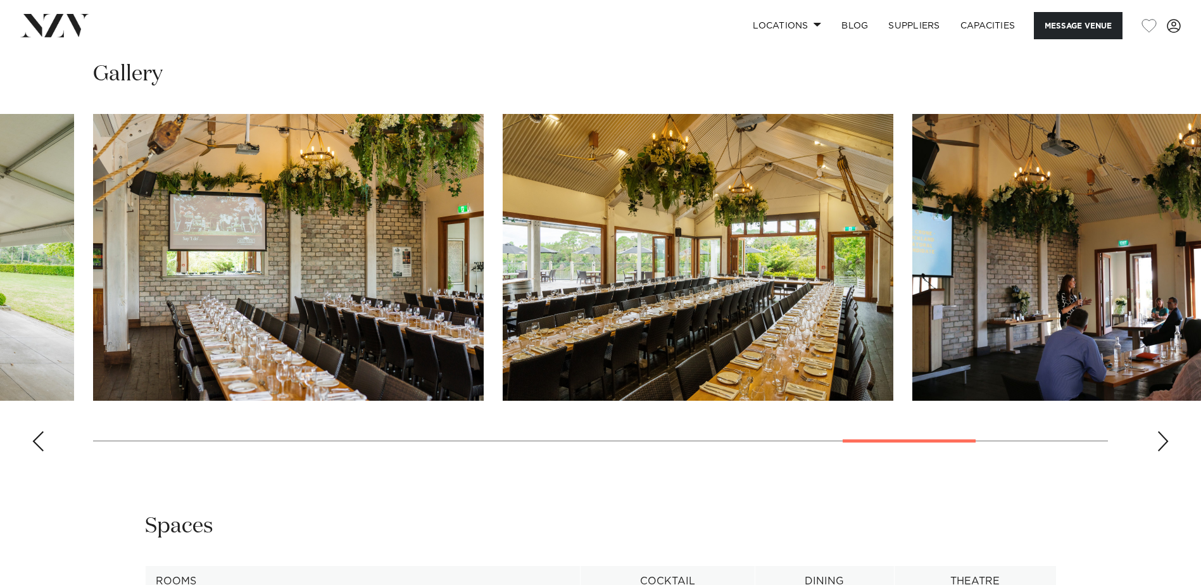
click at [503, 283] on img "16 / 19" at bounding box center [698, 257] width 391 height 287
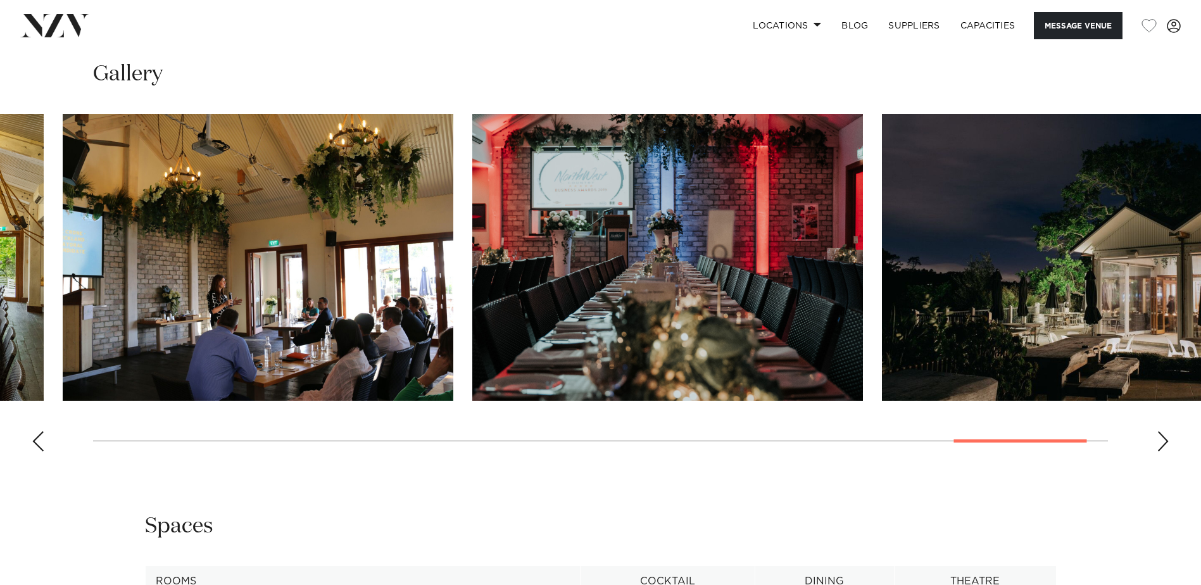
click at [472, 276] on img "18 / 19" at bounding box center [667, 257] width 391 height 287
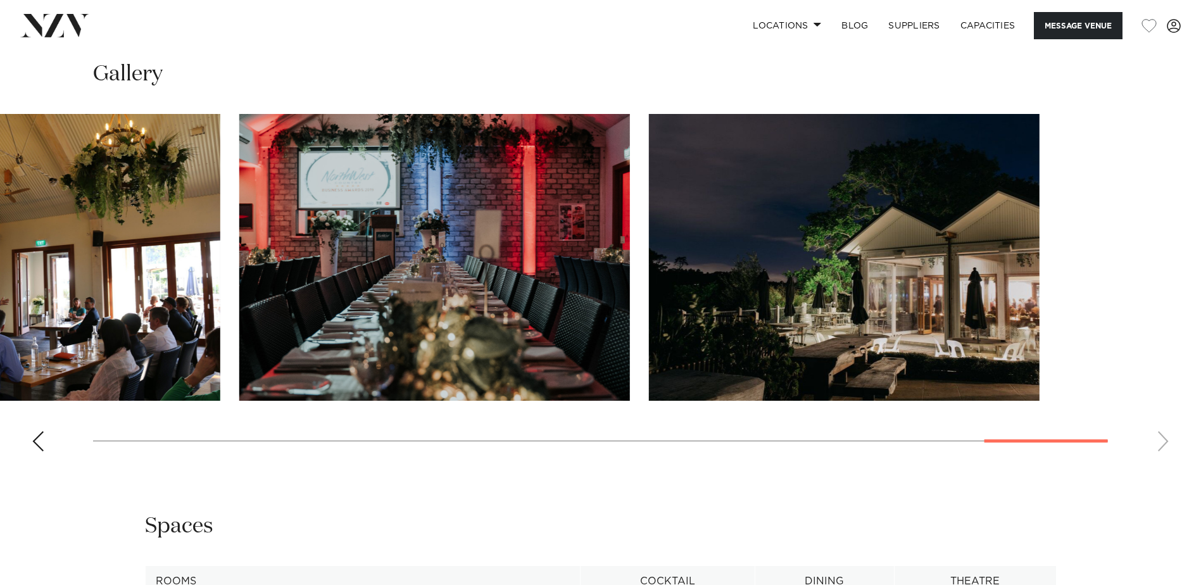
click at [0, 0] on slot at bounding box center [0, 0] width 0 height 0
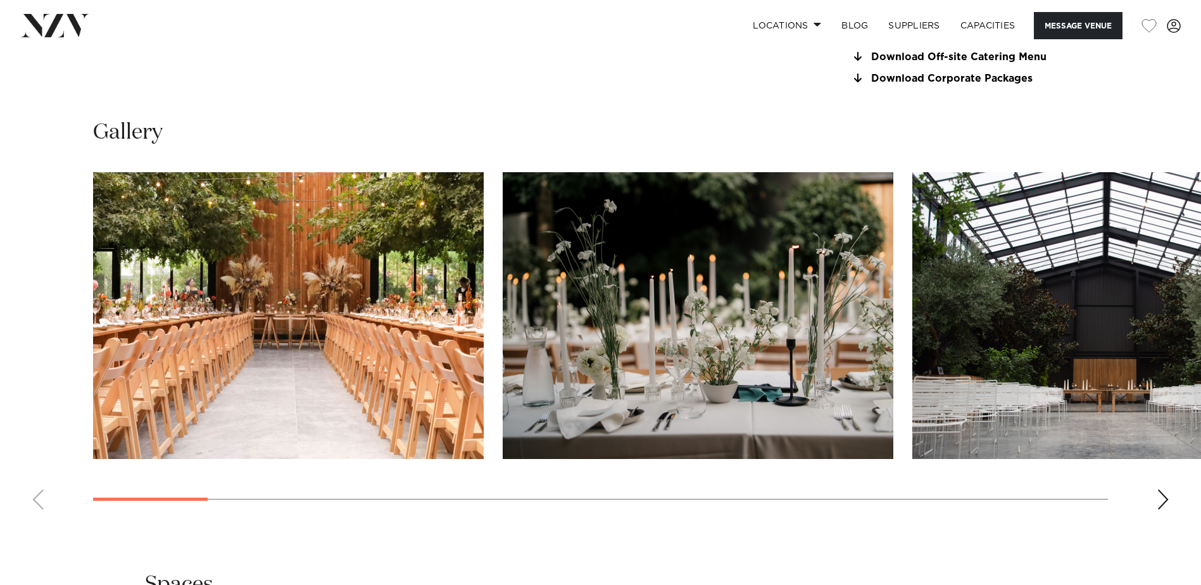
scroll to position [1329, 0]
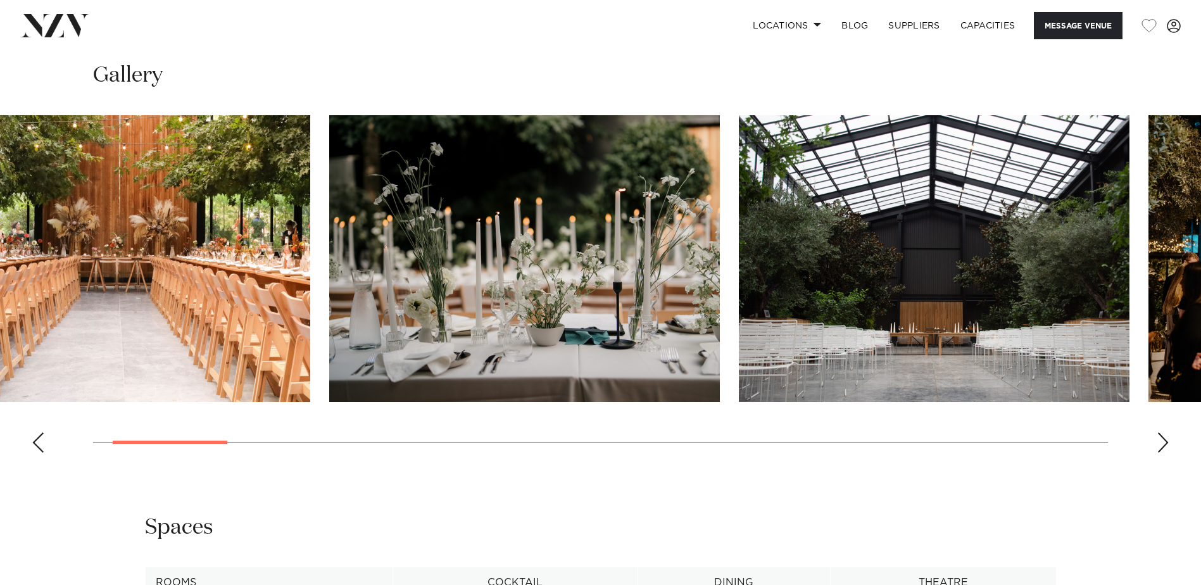
click at [389, 289] on img "2 / 22" at bounding box center [524, 258] width 391 height 287
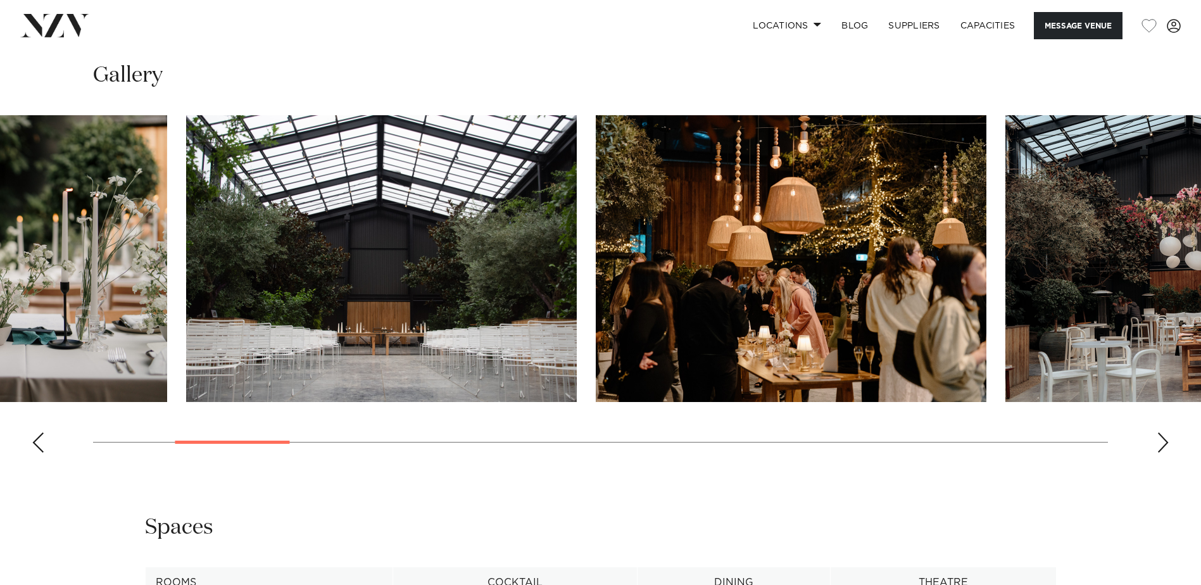
click at [422, 299] on img "3 / 22" at bounding box center [381, 258] width 391 height 287
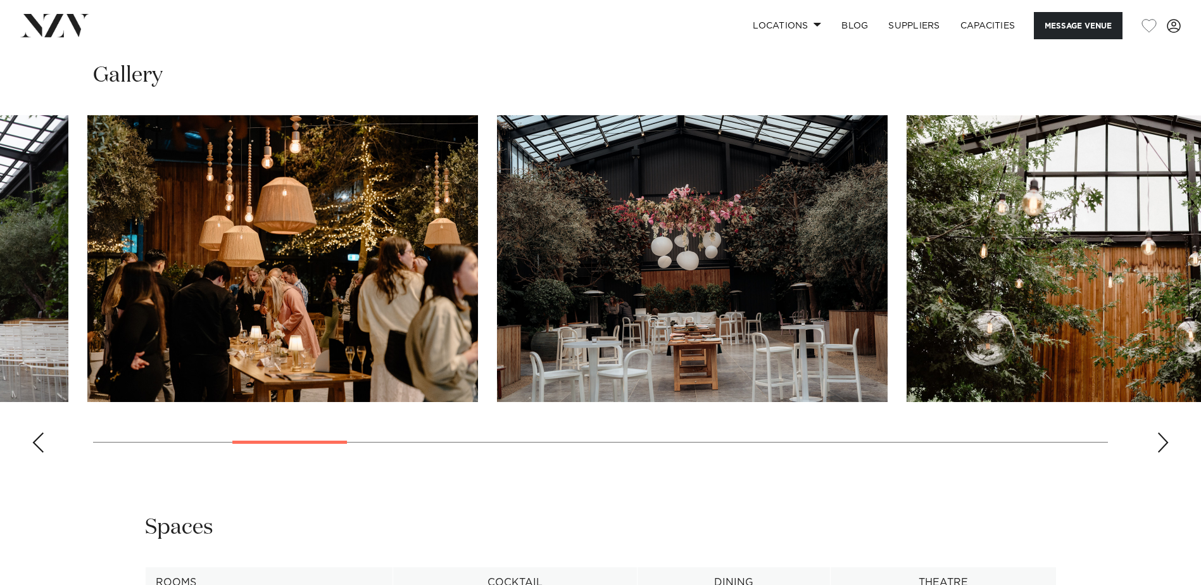
click at [282, 301] on img "4 / 22" at bounding box center [282, 258] width 391 height 287
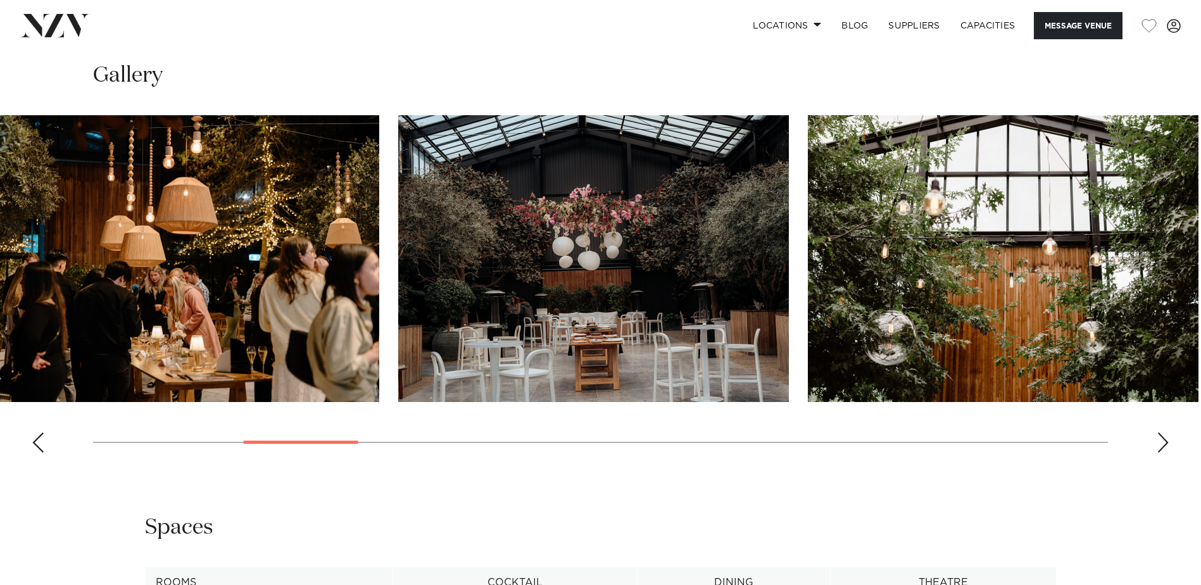
click at [398, 301] on img "5 / 22" at bounding box center [593, 258] width 391 height 287
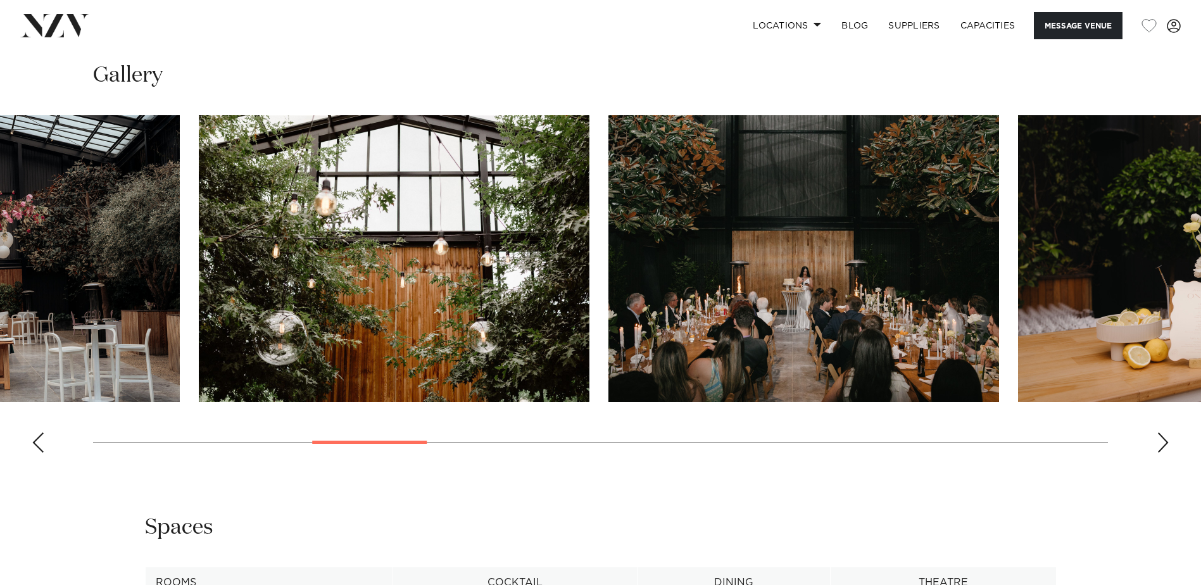
click at [336, 299] on img "6 / 22" at bounding box center [394, 258] width 391 height 287
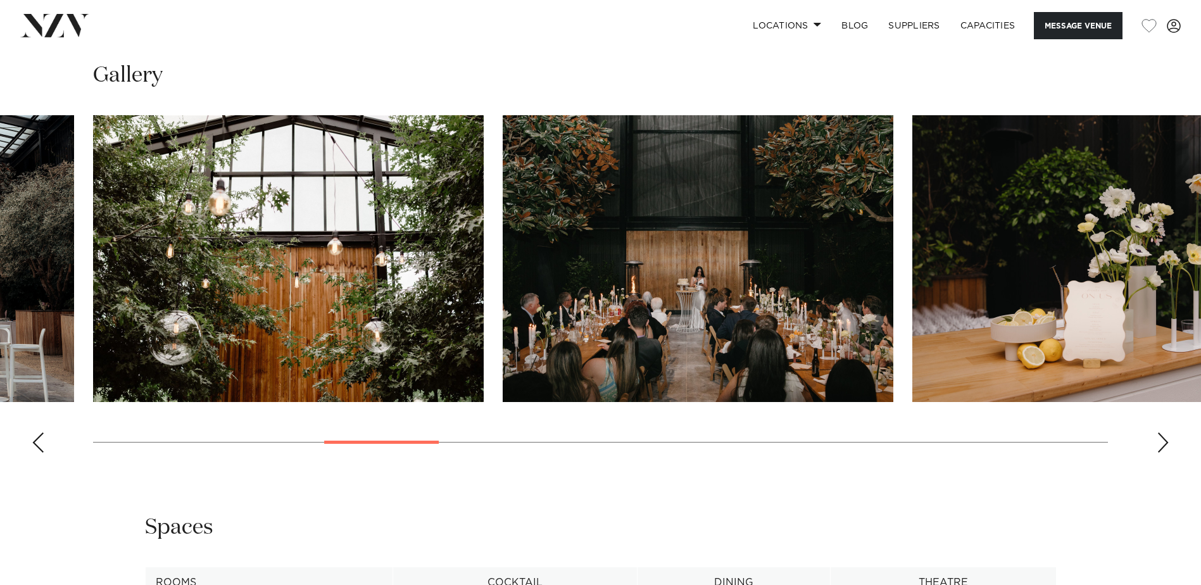
click at [503, 308] on img "7 / 22" at bounding box center [698, 258] width 391 height 287
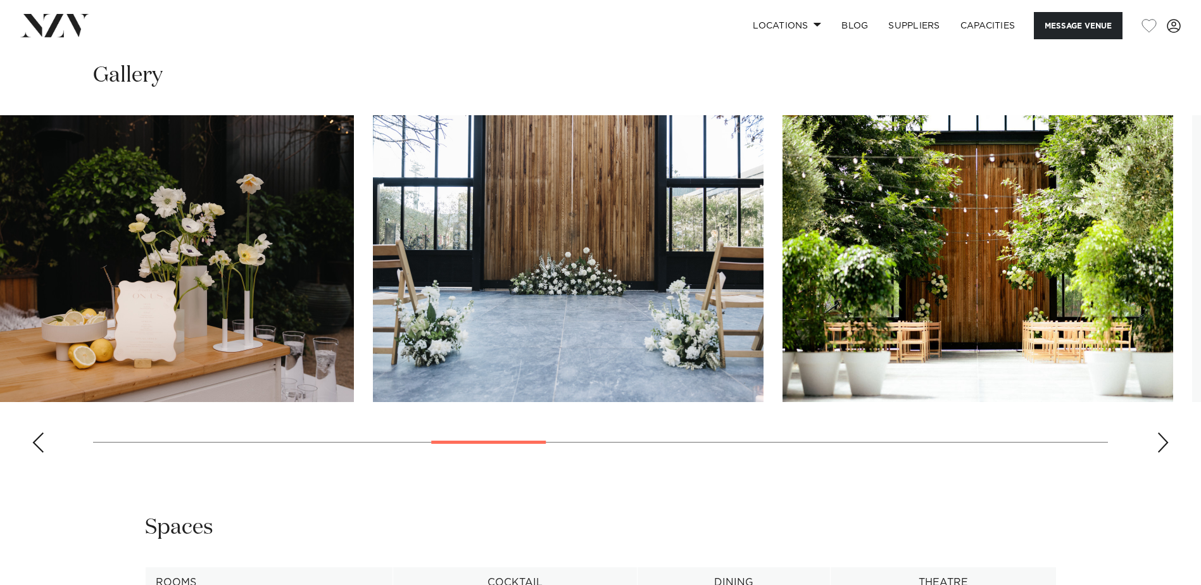
click at [141, 285] on img "8 / 22" at bounding box center [158, 258] width 391 height 287
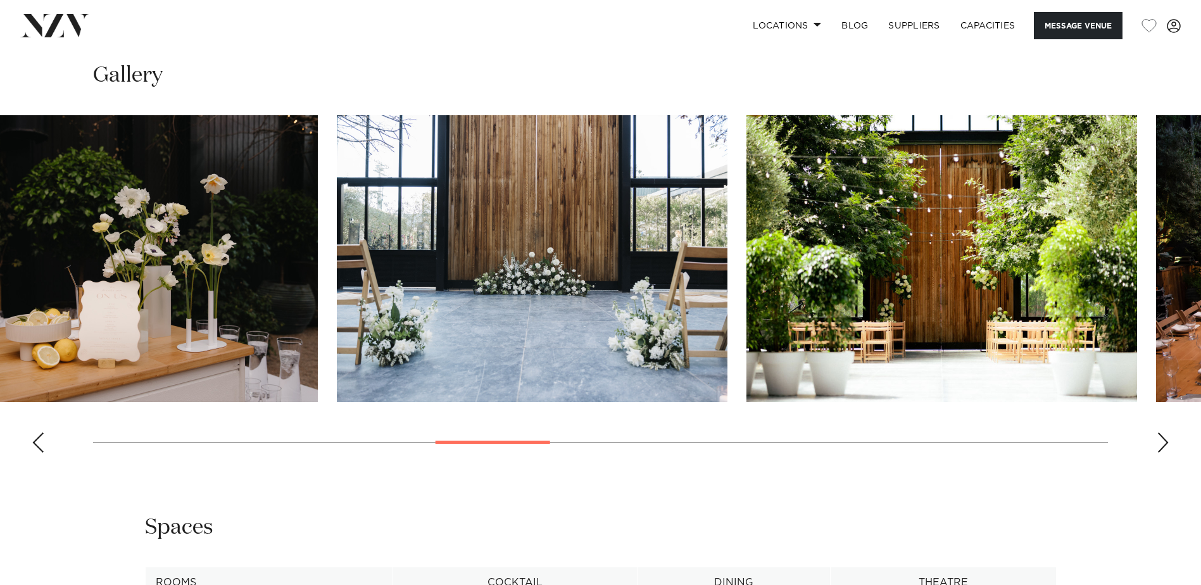
click at [337, 299] on img "9 / 22" at bounding box center [532, 258] width 391 height 287
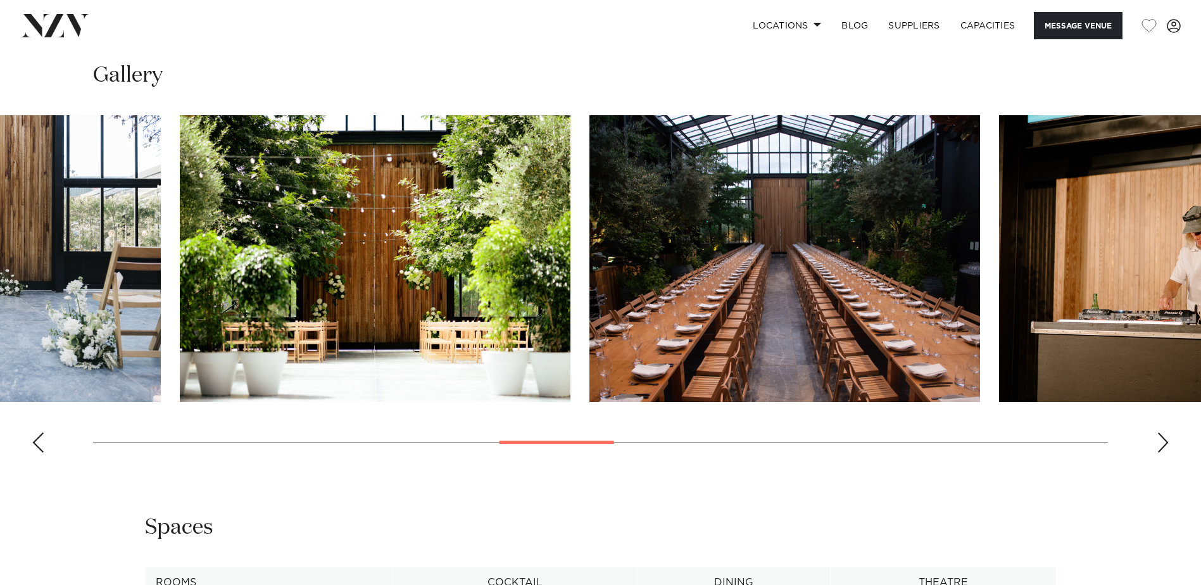
click at [244, 287] on img "10 / 22" at bounding box center [375, 258] width 391 height 287
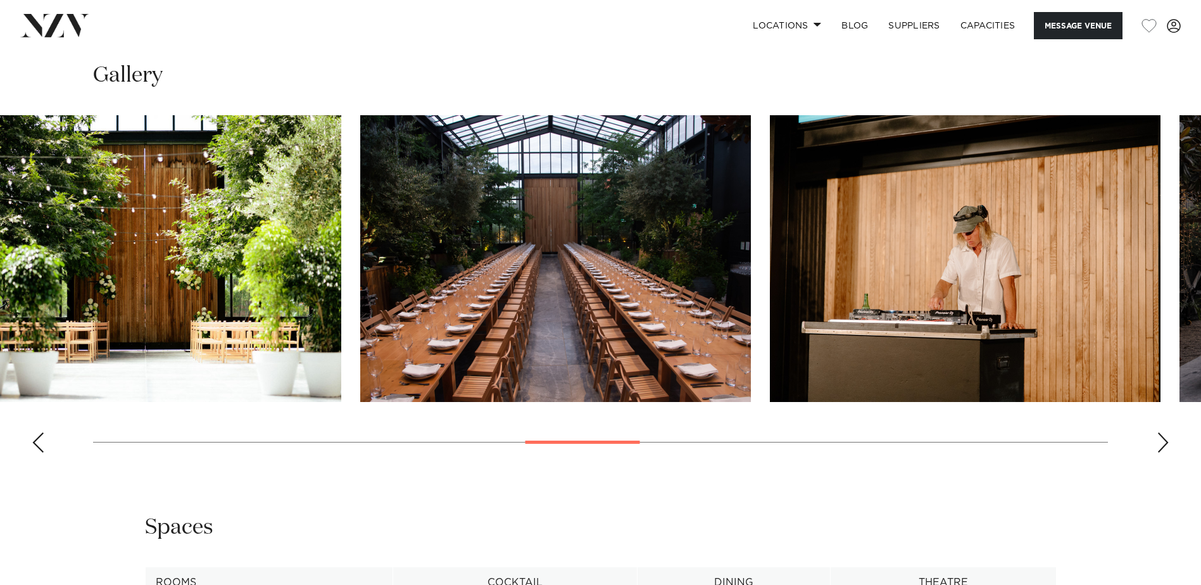
click at [360, 283] on img "11 / 22" at bounding box center [555, 258] width 391 height 287
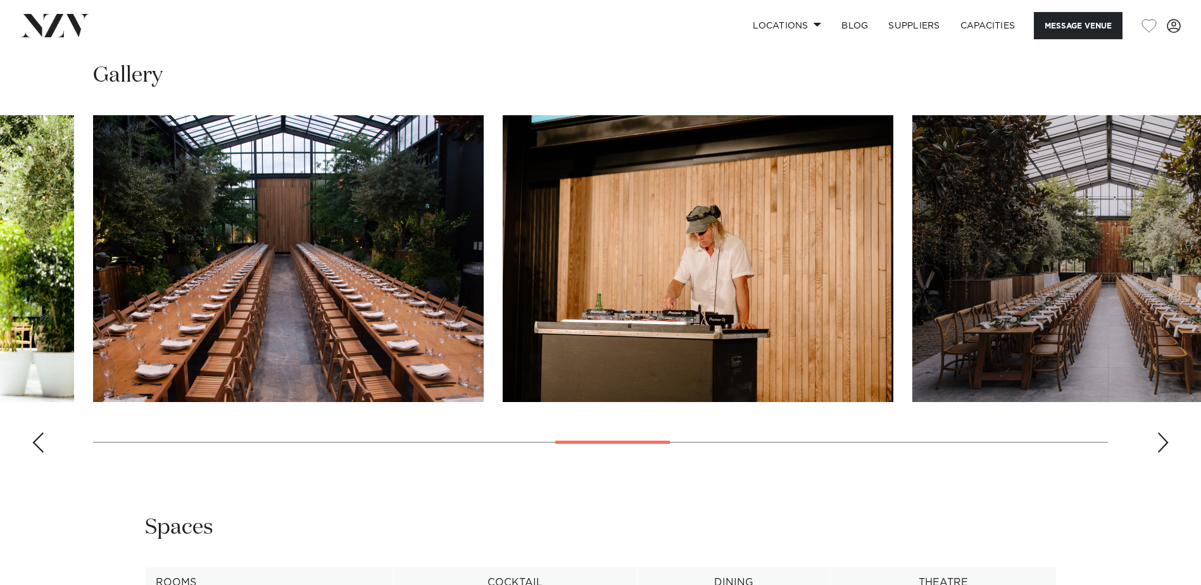
click at [503, 285] on img "12 / 22" at bounding box center [698, 258] width 391 height 287
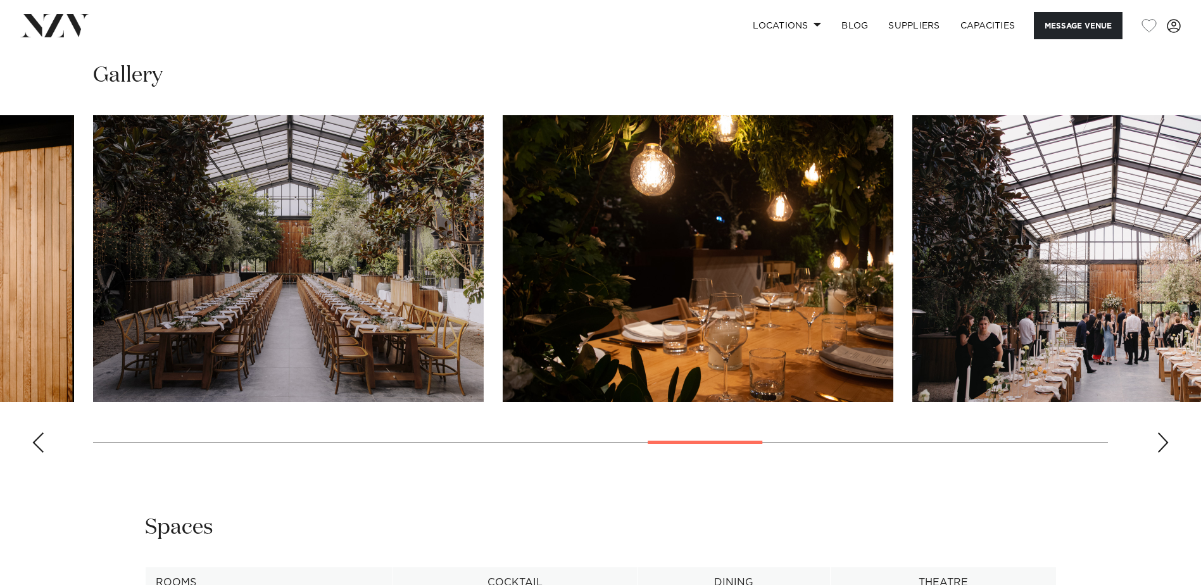
click at [503, 291] on img "14 / 22" at bounding box center [698, 258] width 391 height 287
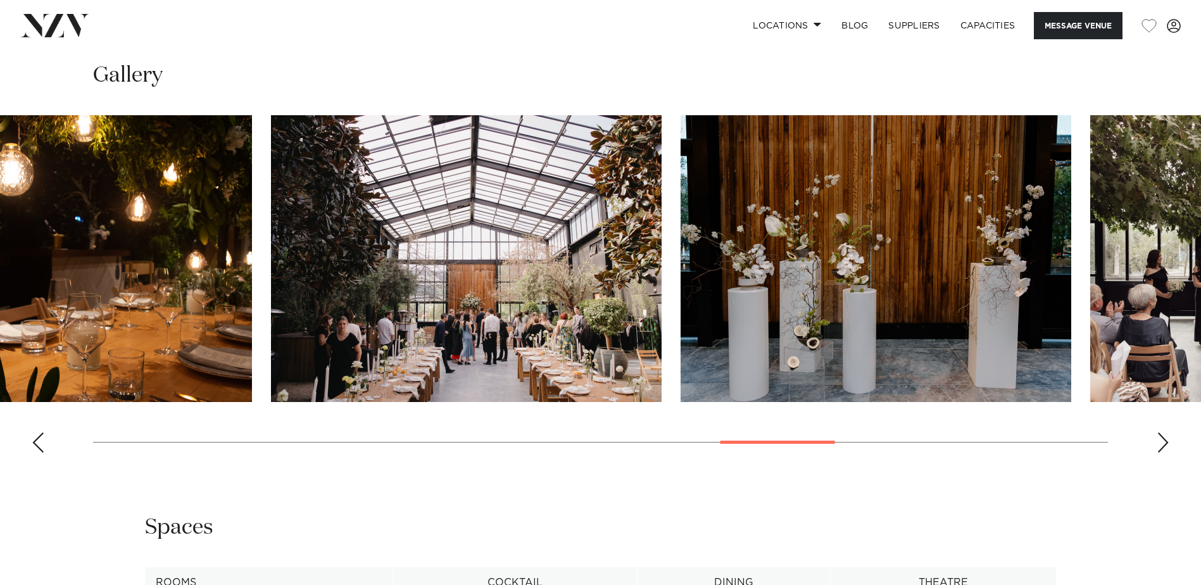
click at [680, 346] on img "16 / 22" at bounding box center [875, 258] width 391 height 287
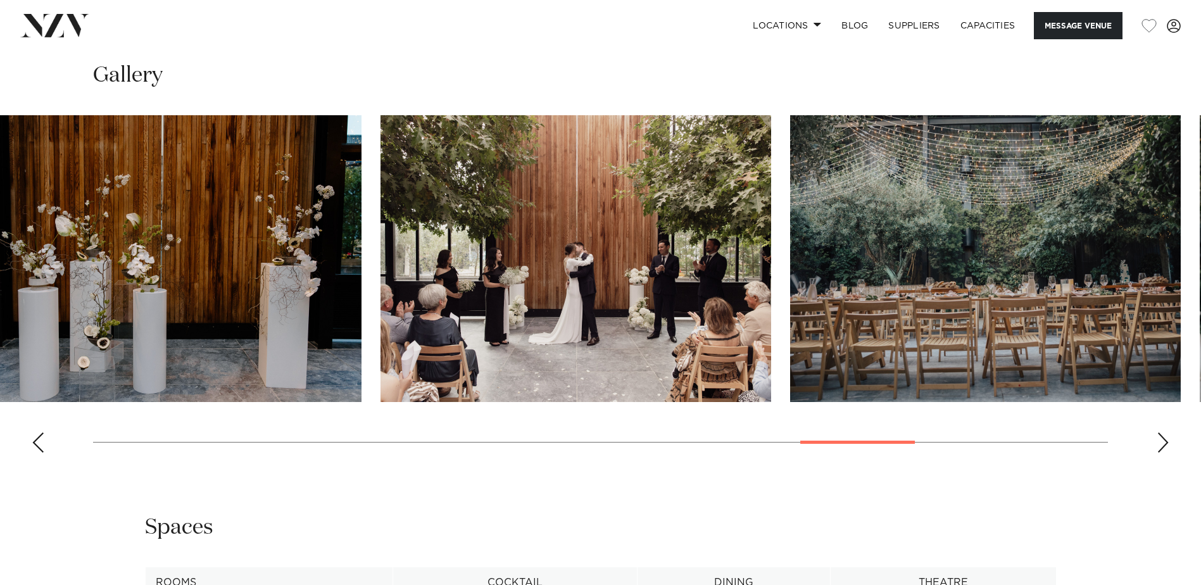
click at [513, 321] on img "17 / 22" at bounding box center [575, 258] width 391 height 287
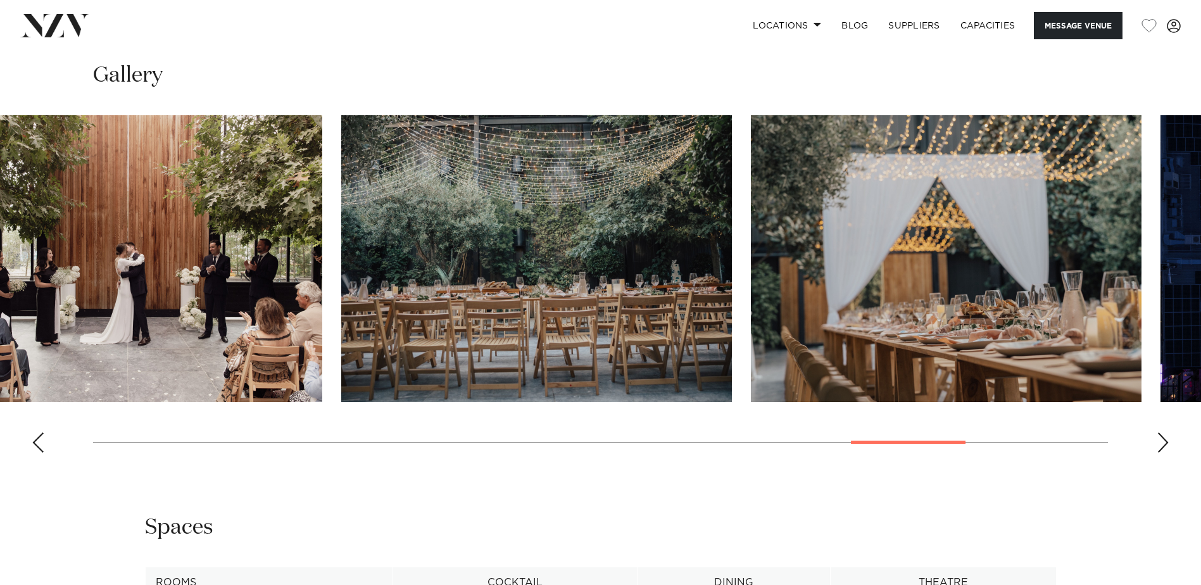
click at [649, 298] on swiper-container at bounding box center [600, 289] width 1201 height 348
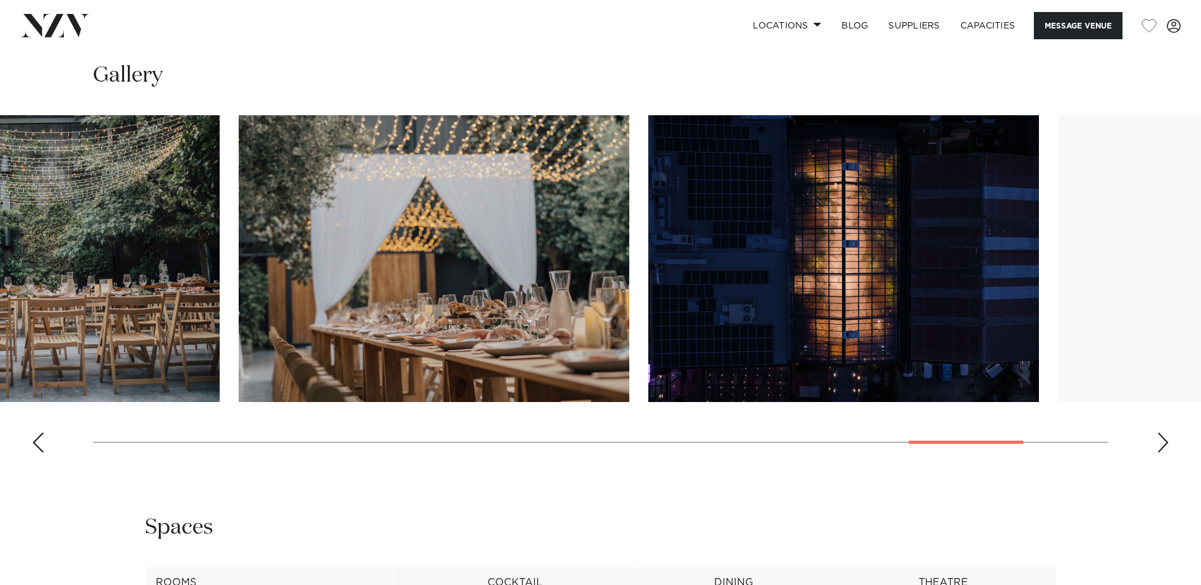
click at [648, 301] on img "20 / 22" at bounding box center [843, 258] width 391 height 287
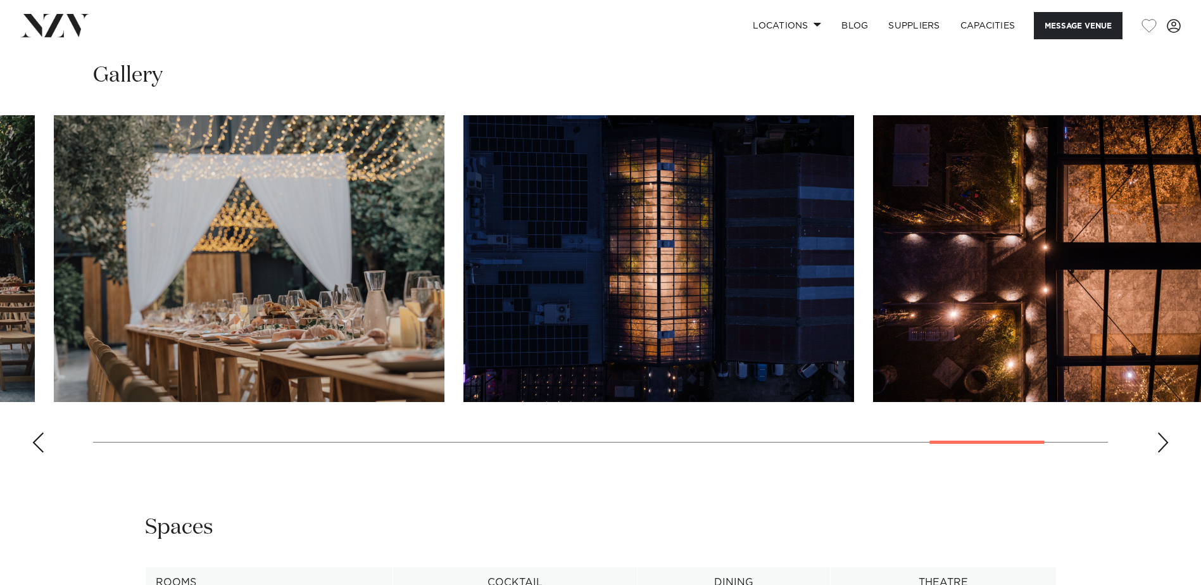
click at [873, 281] on img "21 / 22" at bounding box center [1068, 258] width 391 height 287
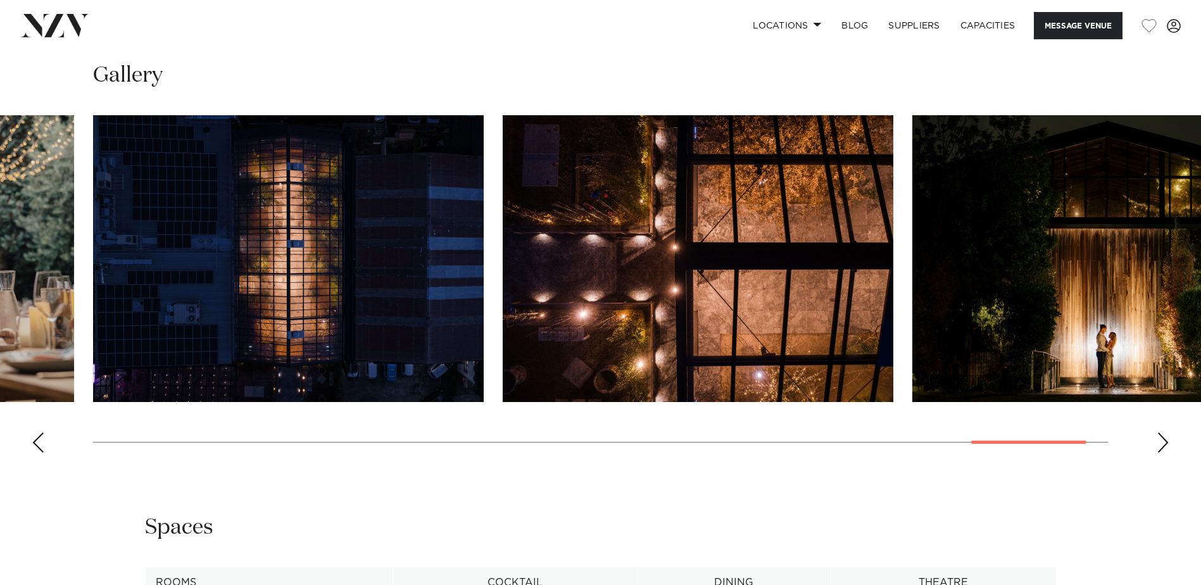
click at [0, 0] on slot at bounding box center [0, 0] width 0 height 0
